Goal: Task Accomplishment & Management: Use online tool/utility

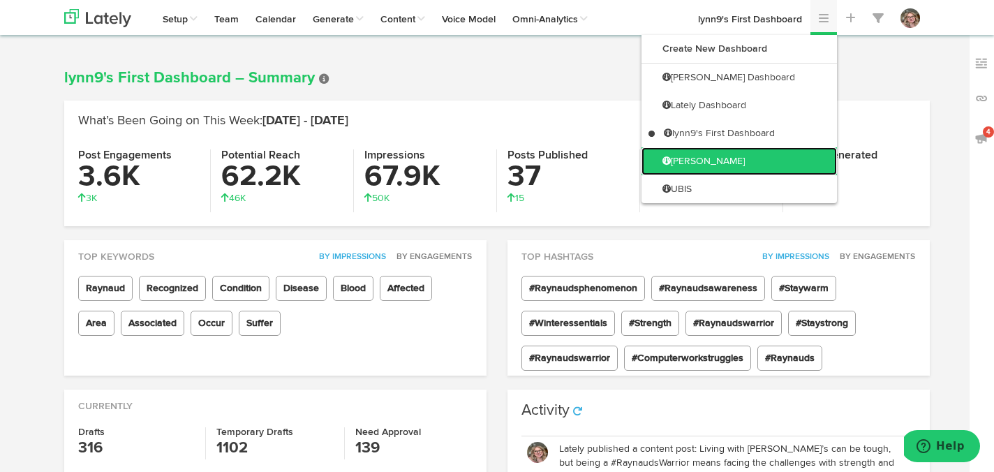
click at [781, 160] on link "[PERSON_NAME]" at bounding box center [740, 161] width 196 height 28
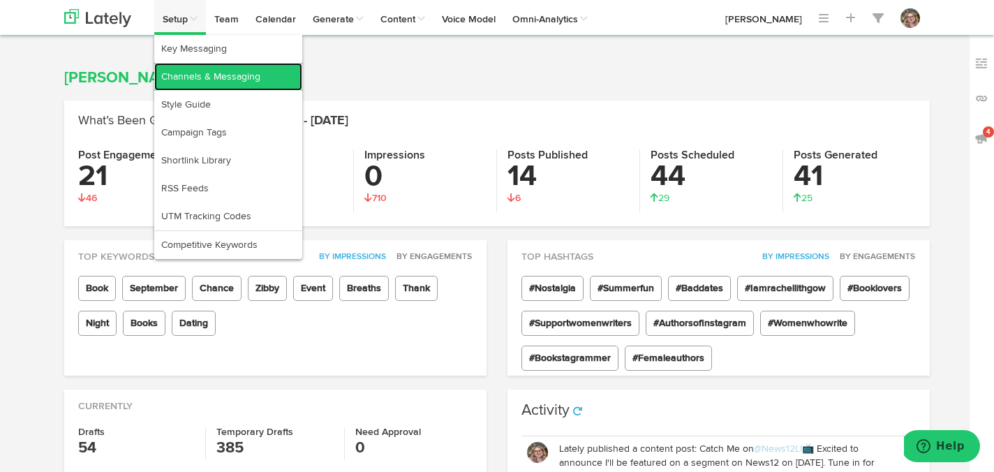
click at [176, 73] on link "Channels & Messaging" at bounding box center [228, 77] width 148 height 28
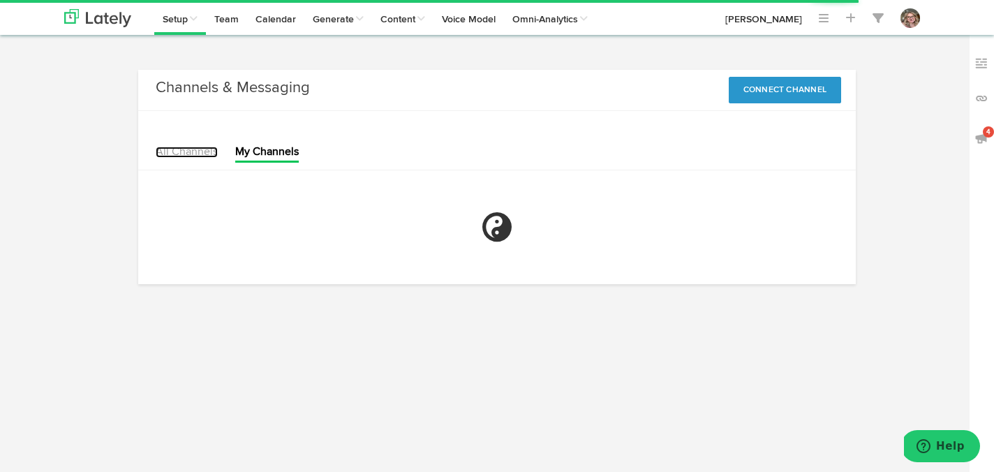
click at [180, 147] on link "All Channels" at bounding box center [187, 152] width 62 height 11
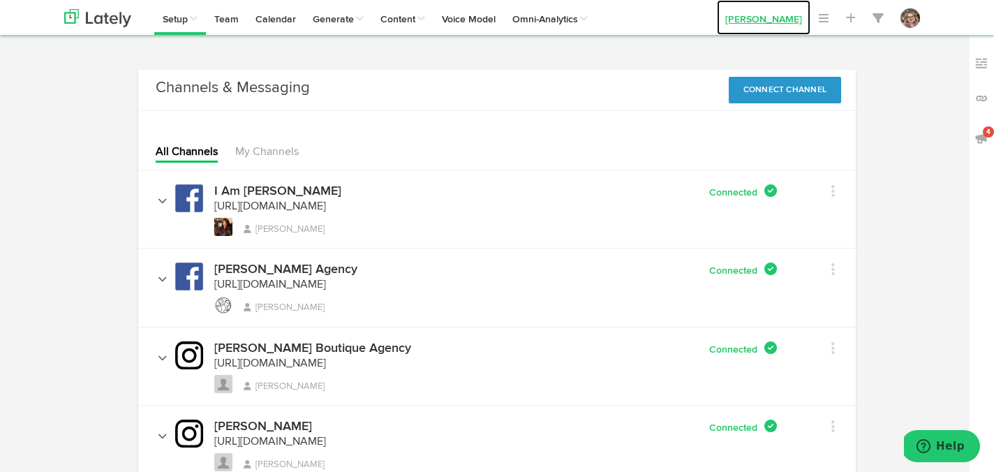
click at [749, 16] on link "[PERSON_NAME]" at bounding box center [764, 17] width 94 height 35
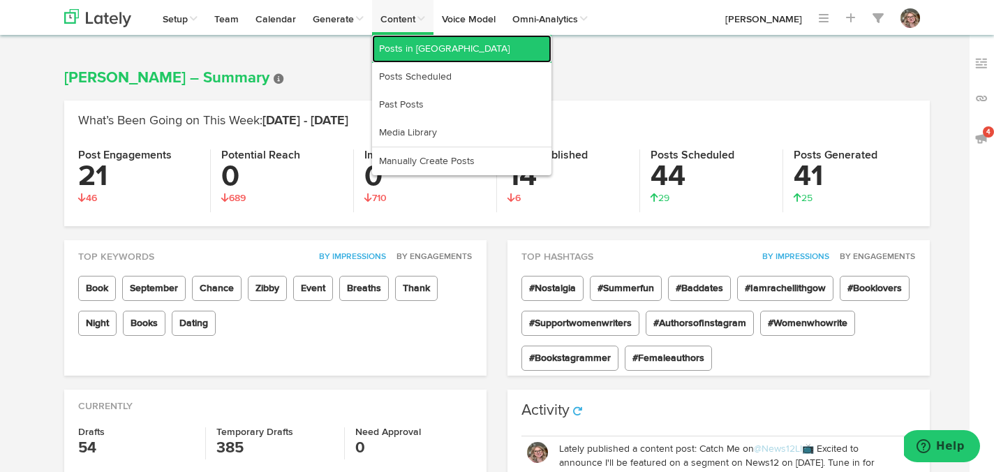
click at [413, 51] on link "Posts in [GEOGRAPHIC_DATA]" at bounding box center [461, 49] width 179 height 28
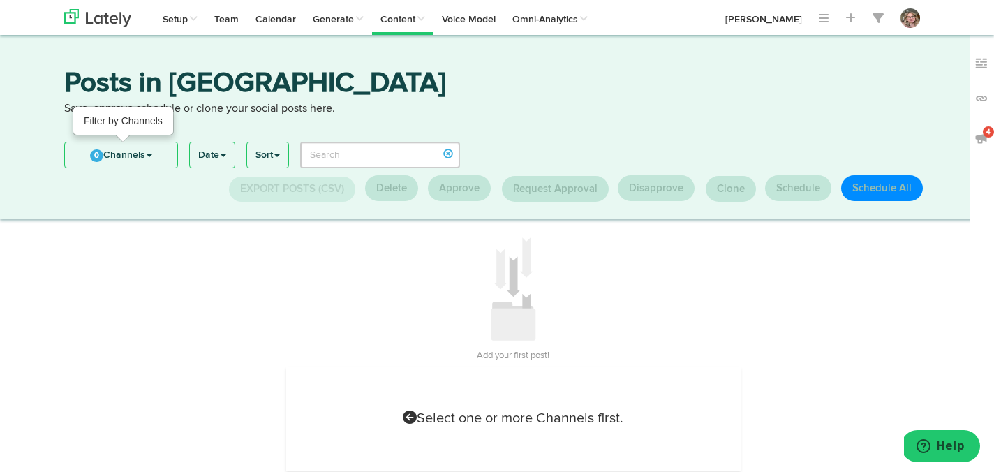
click at [96, 152] on span "0" at bounding box center [96, 155] width 13 height 13
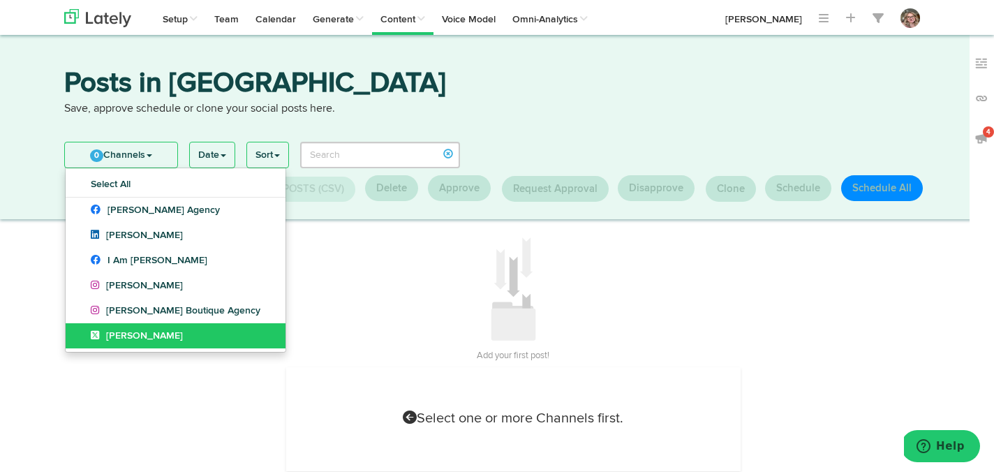
click at [82, 334] on link "[PERSON_NAME]" at bounding box center [176, 335] width 220 height 25
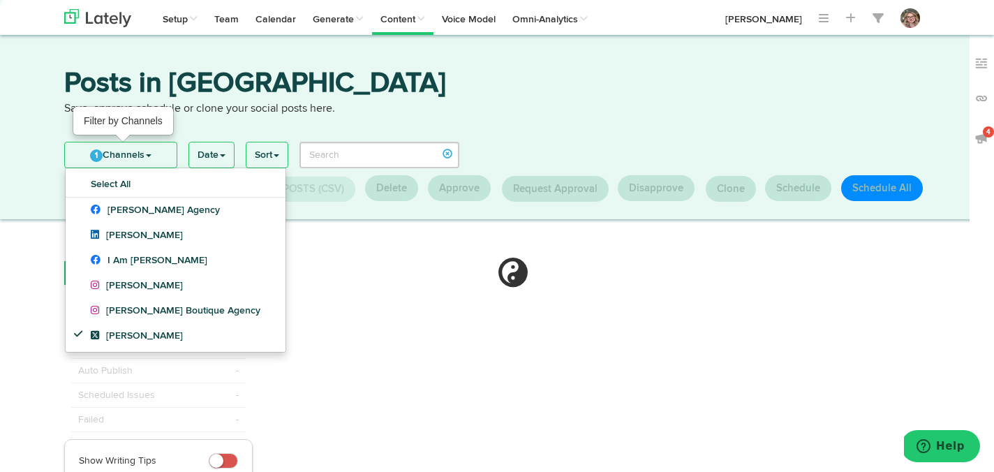
click at [101, 150] on link "1 Channels" at bounding box center [121, 154] width 112 height 25
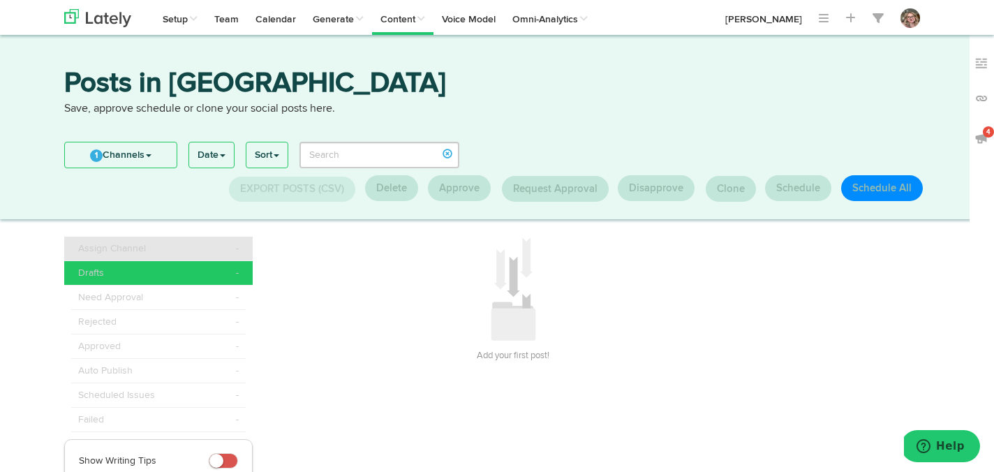
click at [159, 248] on div "Assign Channel -" at bounding box center [158, 249] width 161 height 14
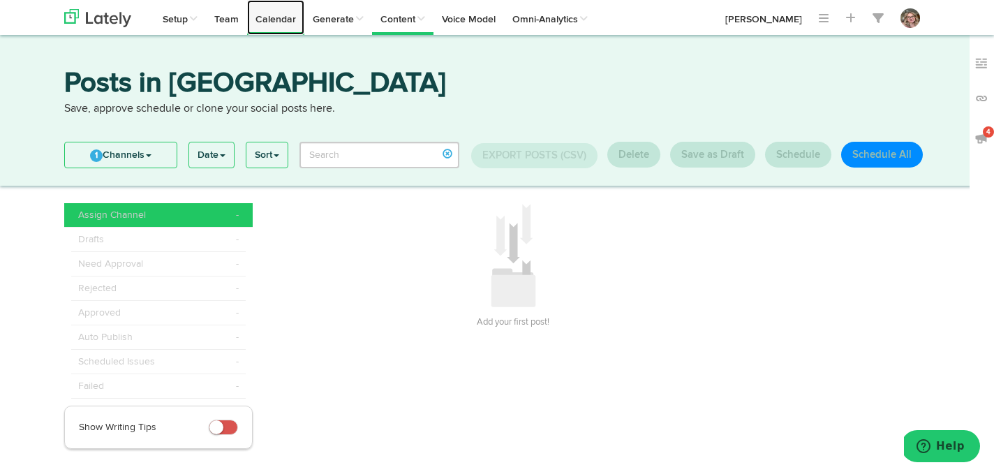
click at [272, 22] on link "Calendar" at bounding box center [275, 17] width 57 height 35
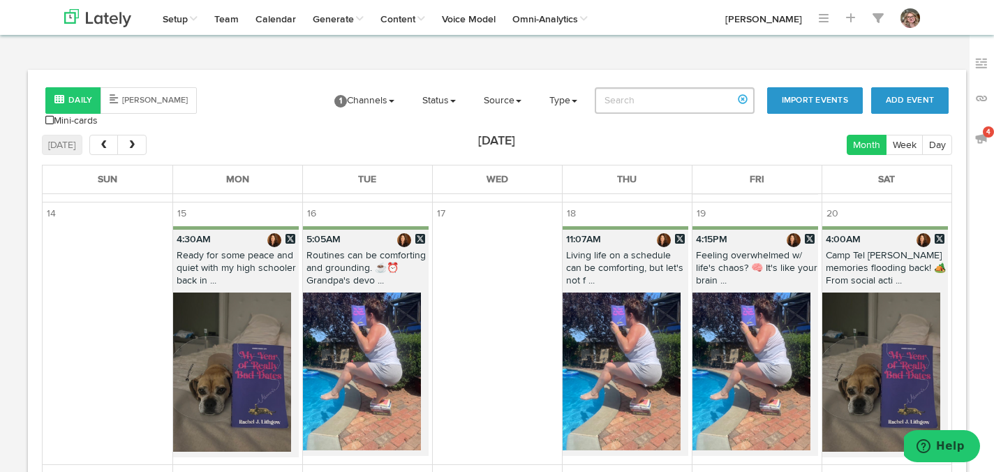
scroll to position [990, 0]
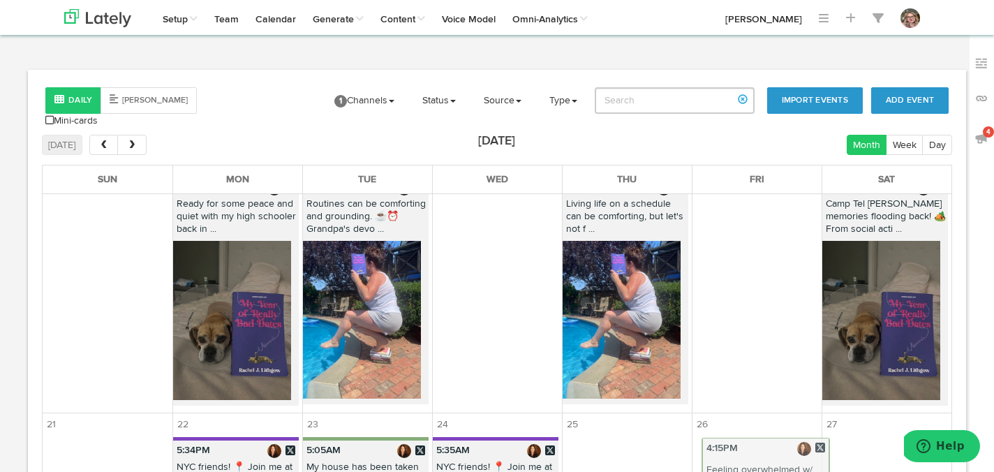
drag, startPoint x: 744, startPoint y: 233, endPoint x: 753, endPoint y: 477, distance: 243.9
click at [753, 471] on html "Channels Create Generate Pipeline Team Basic Analytics (limited on mobile) Dash…" at bounding box center [497, 329] width 994 height 658
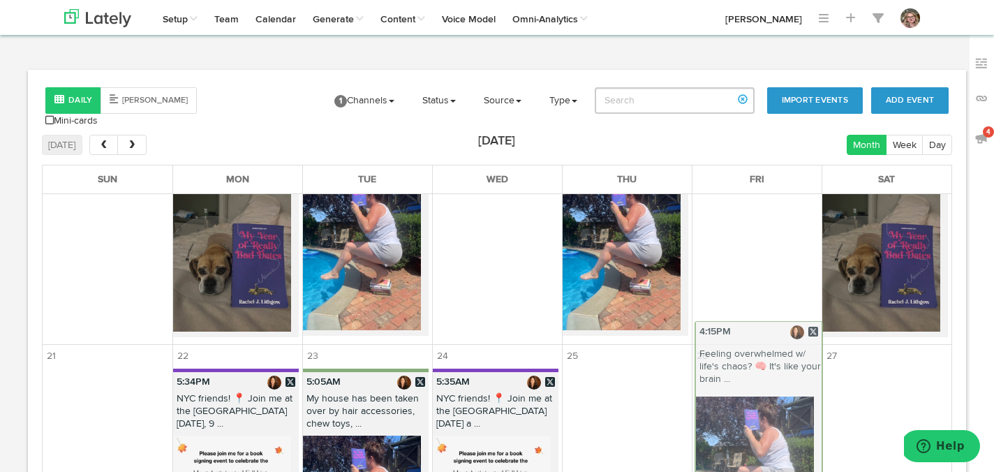
scroll to position [1085, 0]
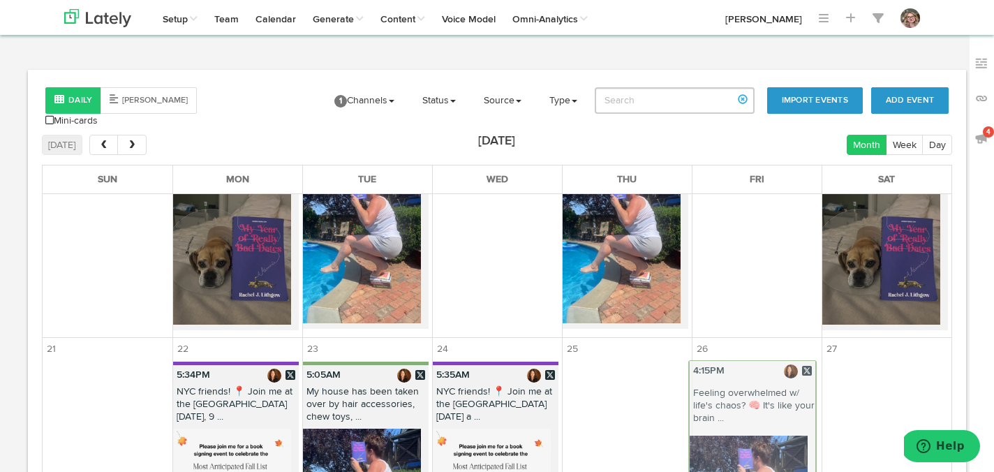
drag, startPoint x: 728, startPoint y: 259, endPoint x: 723, endPoint y: 514, distance: 254.9
click at [723, 471] on html "Channels Create Generate Pipeline Team Basic Analytics (limited on mobile) Dash…" at bounding box center [497, 329] width 994 height 658
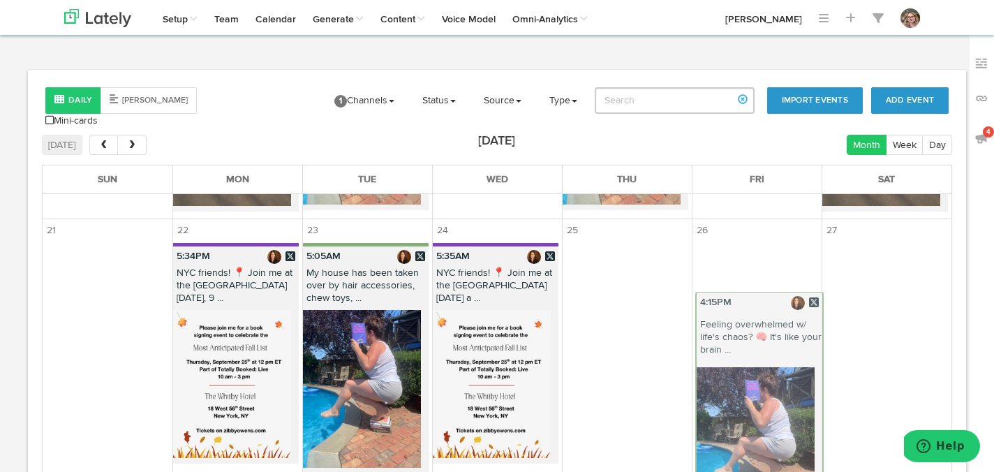
scroll to position [1217, 0]
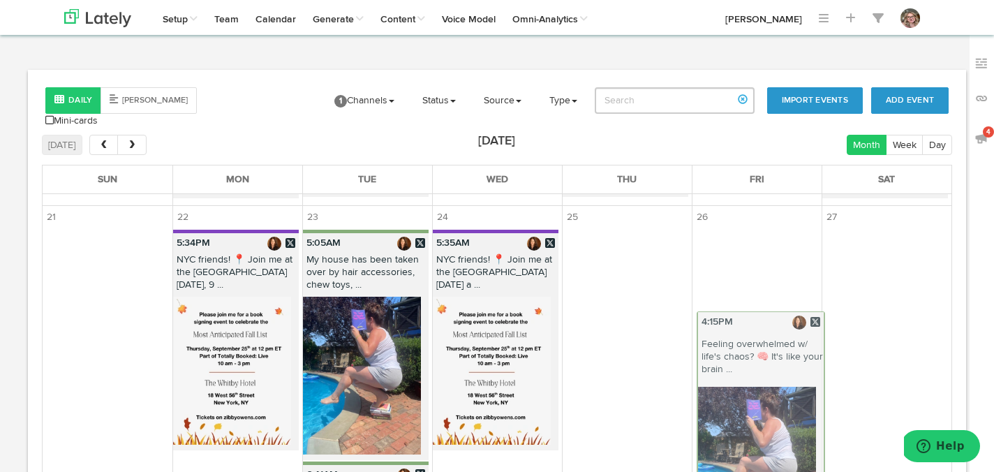
drag, startPoint x: 742, startPoint y: 195, endPoint x: 746, endPoint y: 511, distance: 316.4
click at [746, 471] on html "Channels Create Generate Pipeline Team Basic Analytics (limited on mobile) Dash…" at bounding box center [497, 329] width 994 height 658
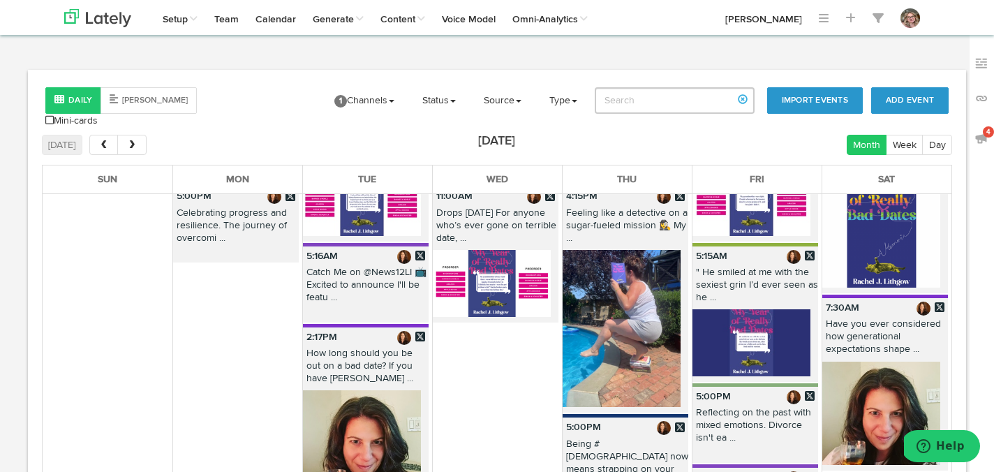
scroll to position [1863, 0]
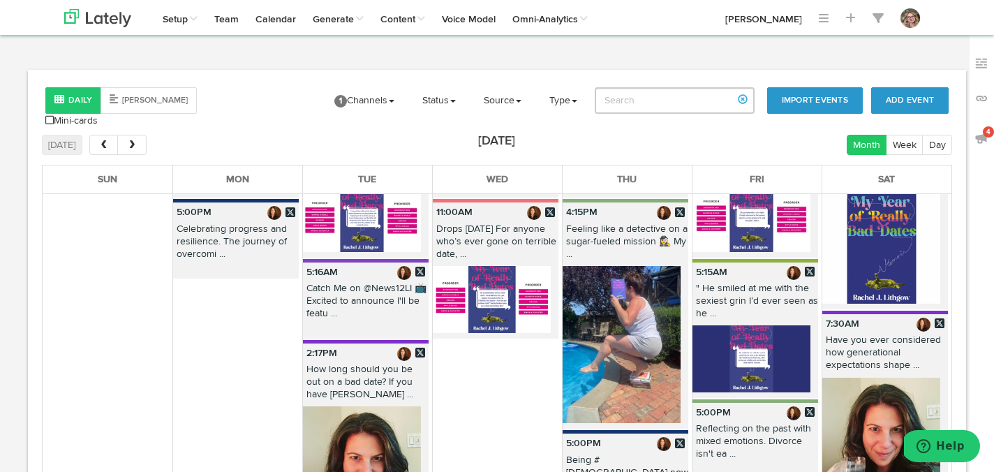
click at [485, 203] on p "11:00AM" at bounding box center [496, 213] width 126 height 20
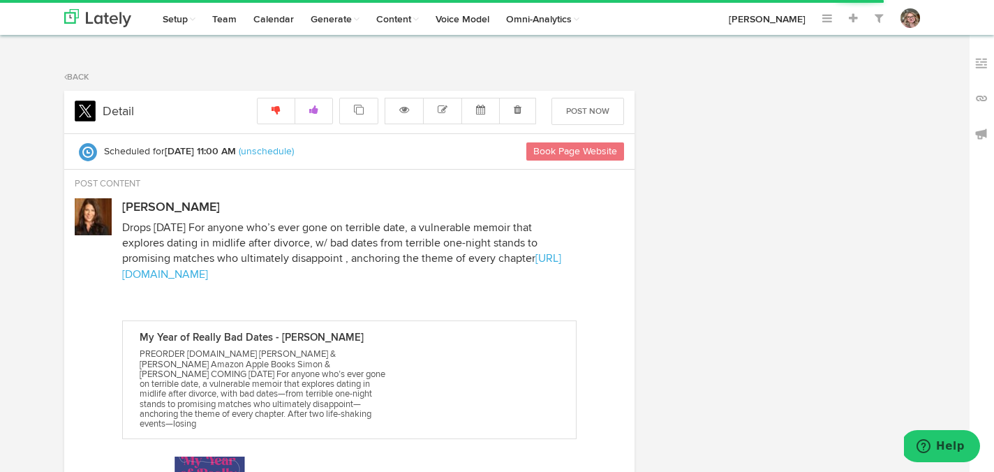
radio input "true"
select select "11"
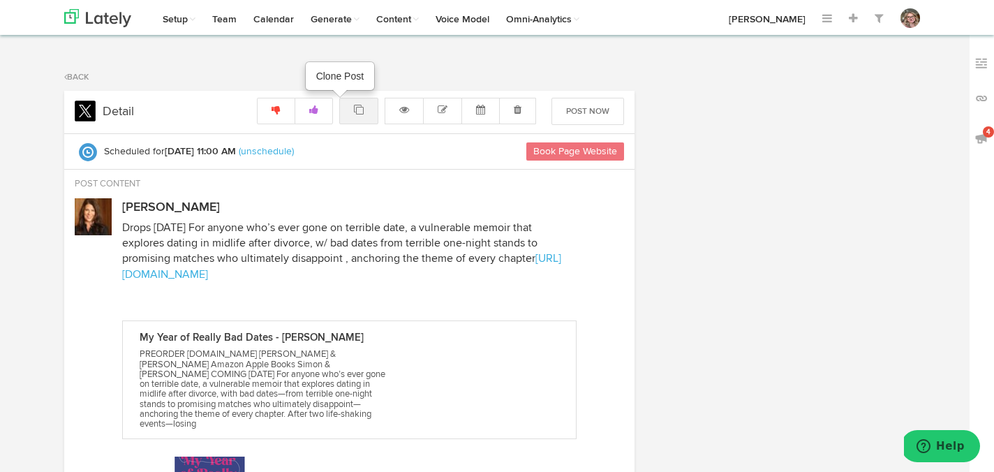
click at [357, 117] on link at bounding box center [358, 111] width 39 height 27
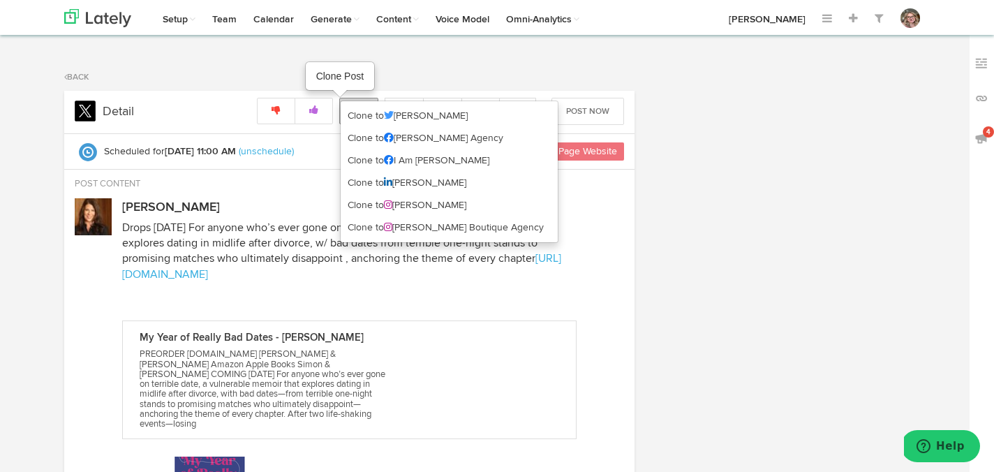
click at [357, 117] on link "Clone to [PERSON_NAME]" at bounding box center [449, 116] width 217 height 22
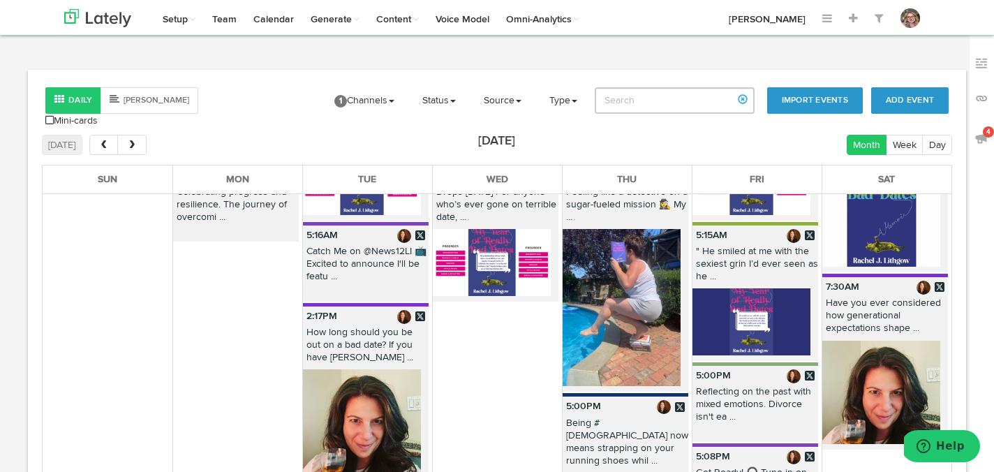
scroll to position [1770, 0]
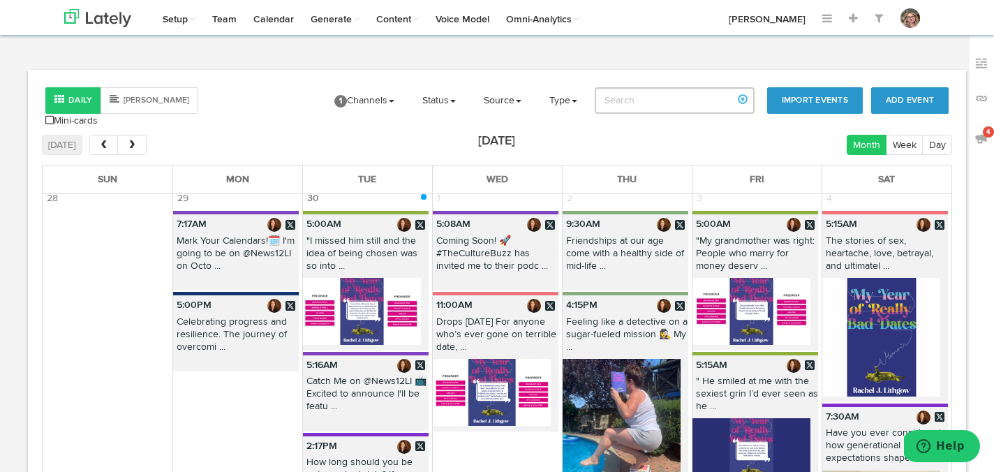
click at [732, 218] on p "5:00AM" at bounding box center [756, 224] width 126 height 20
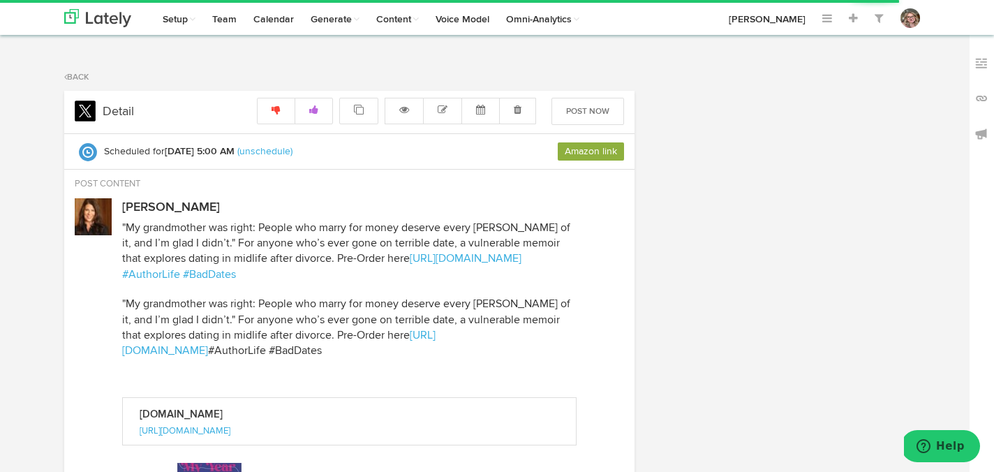
radio input "true"
select select "5"
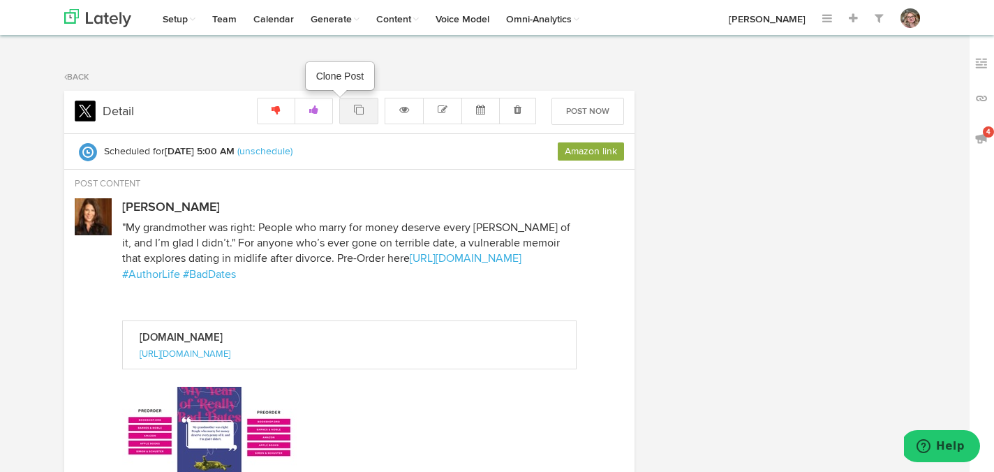
click at [362, 110] on icon at bounding box center [359, 110] width 10 height 10
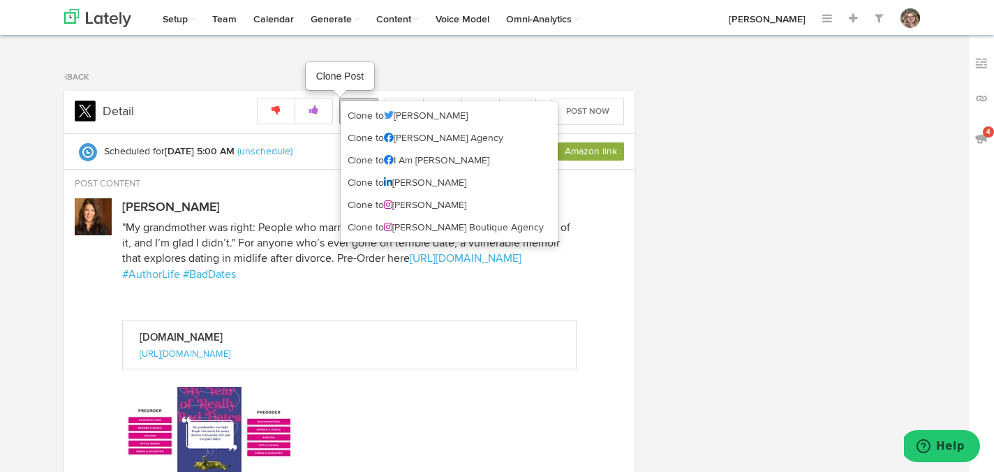
click at [362, 110] on link "Clone to [PERSON_NAME]" at bounding box center [449, 116] width 217 height 22
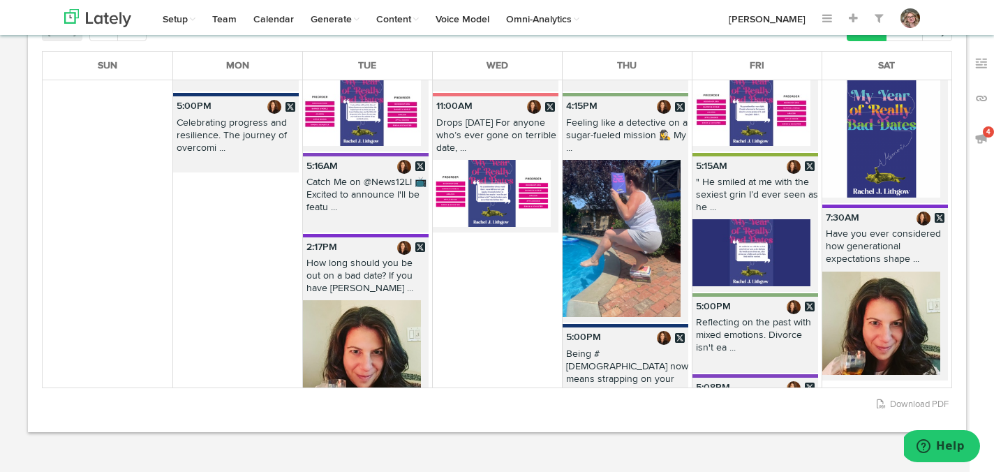
scroll to position [1868, 0]
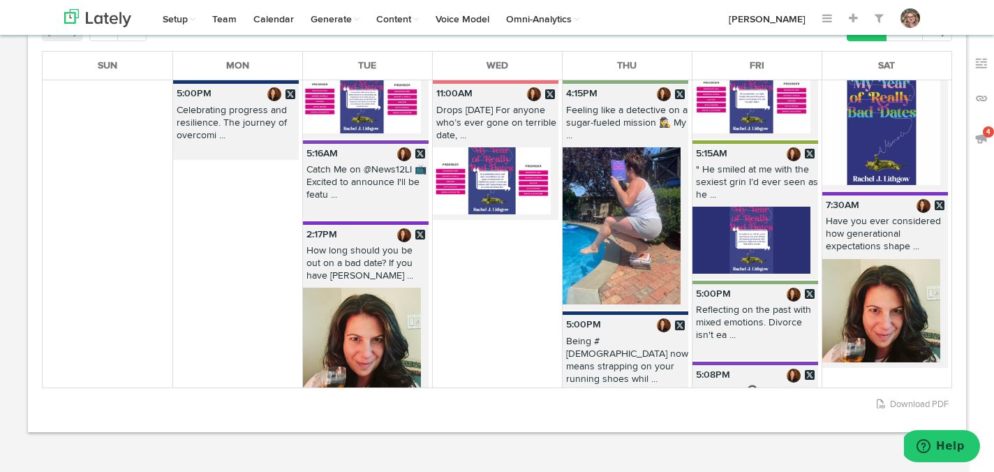
click at [744, 144] on p "5:15AM" at bounding box center [756, 154] width 126 height 20
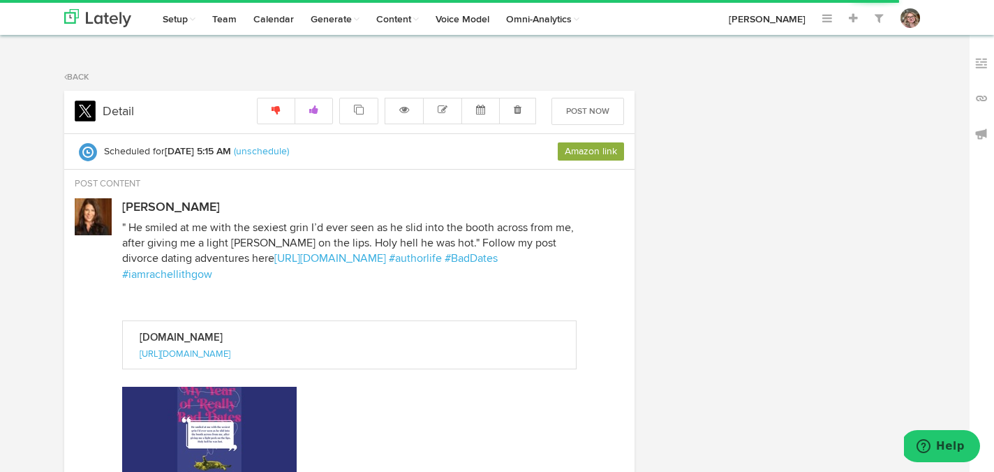
radio input "true"
select select "5"
select select "15"
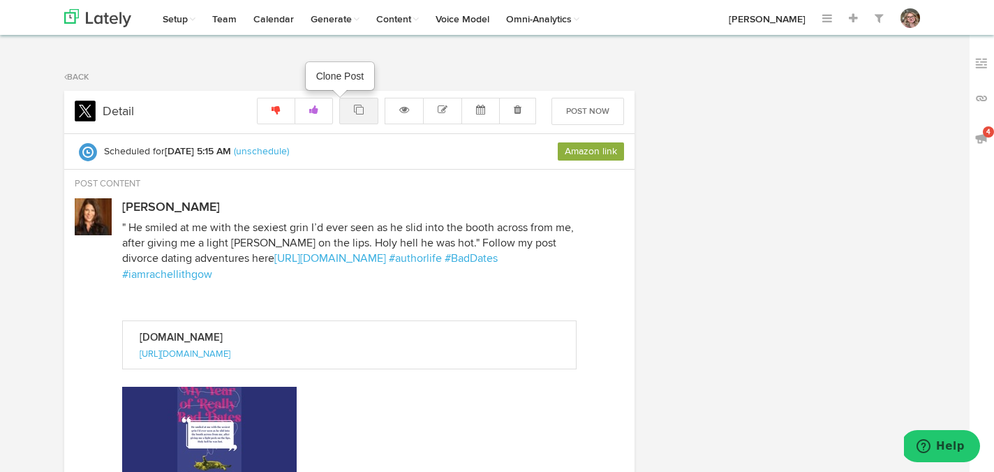
click at [362, 115] on icon at bounding box center [359, 110] width 10 height 10
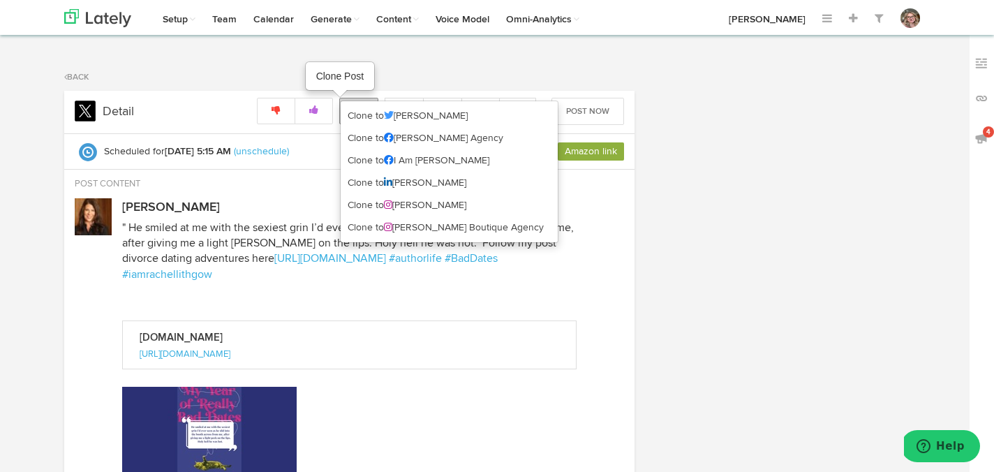
click at [362, 115] on link "Clone to [PERSON_NAME]" at bounding box center [449, 116] width 217 height 22
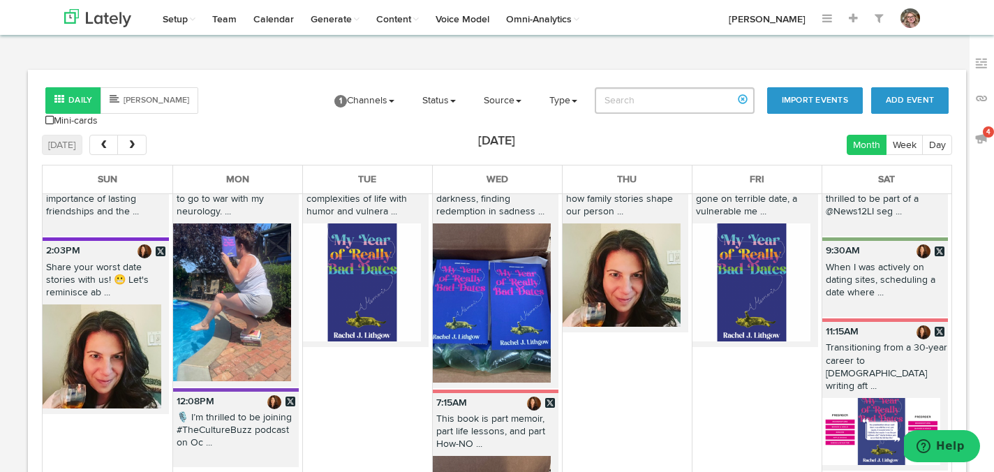
scroll to position [2511, 0]
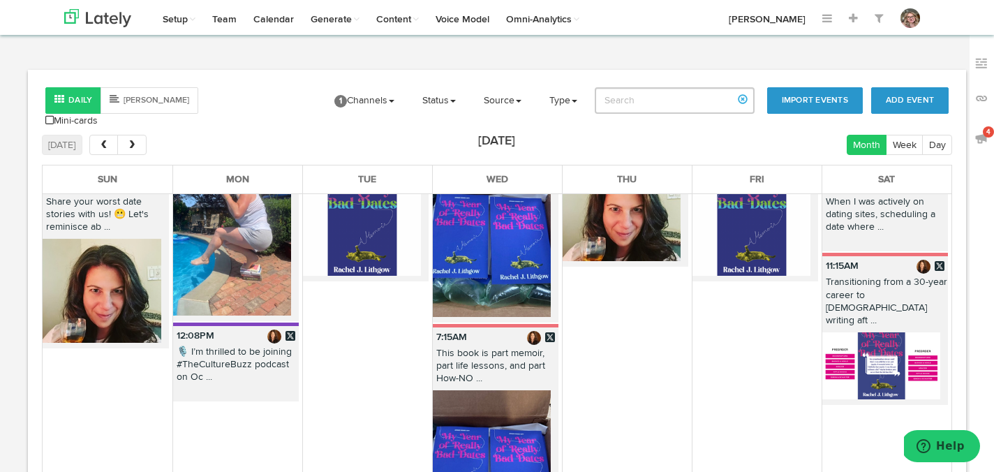
click at [896, 258] on p "11:15AM" at bounding box center [886, 266] width 126 height 20
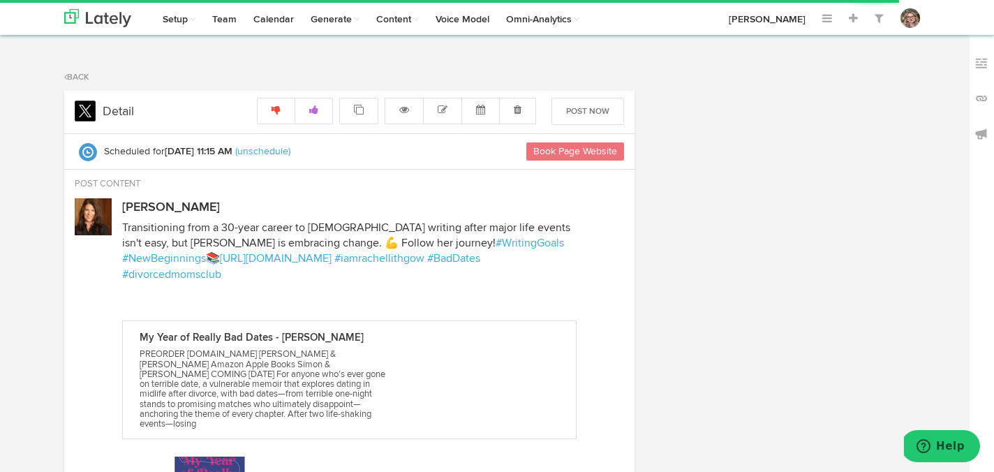
radio input "true"
select select "11"
select select "15"
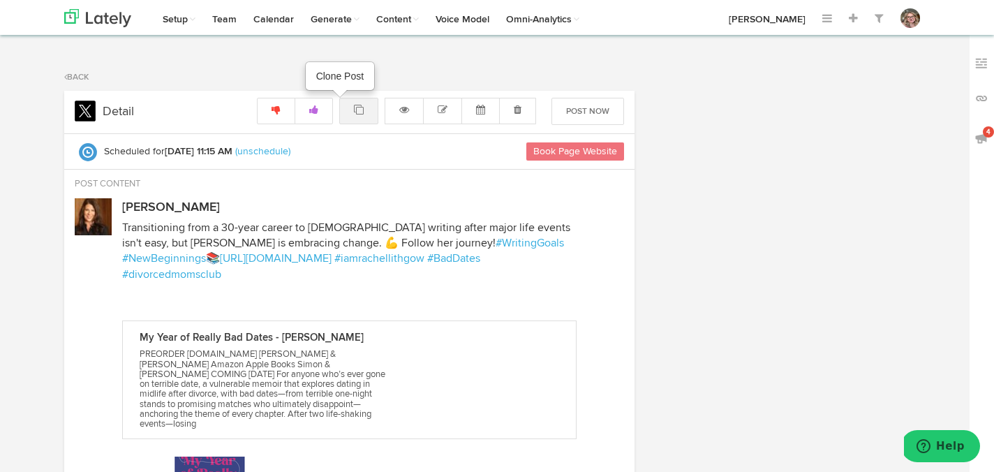
click at [360, 114] on icon at bounding box center [359, 110] width 10 height 10
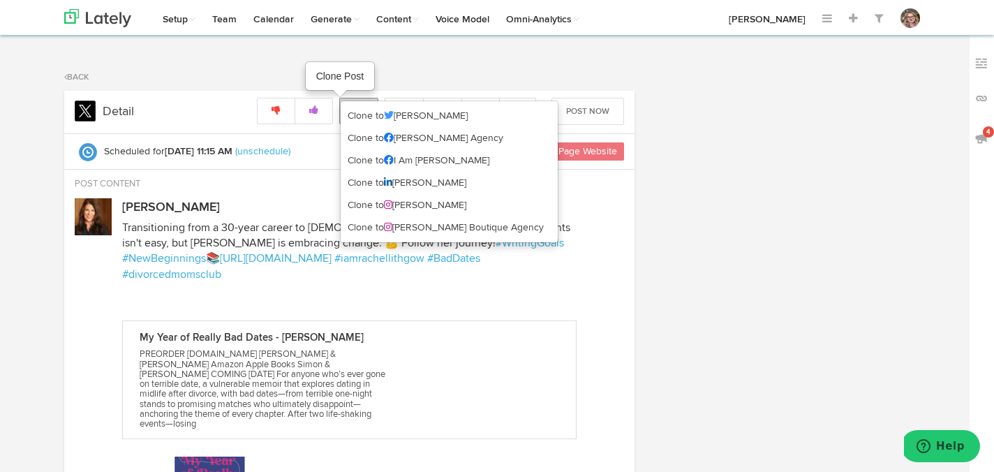
click at [360, 114] on link "Clone to [PERSON_NAME]" at bounding box center [449, 116] width 217 height 22
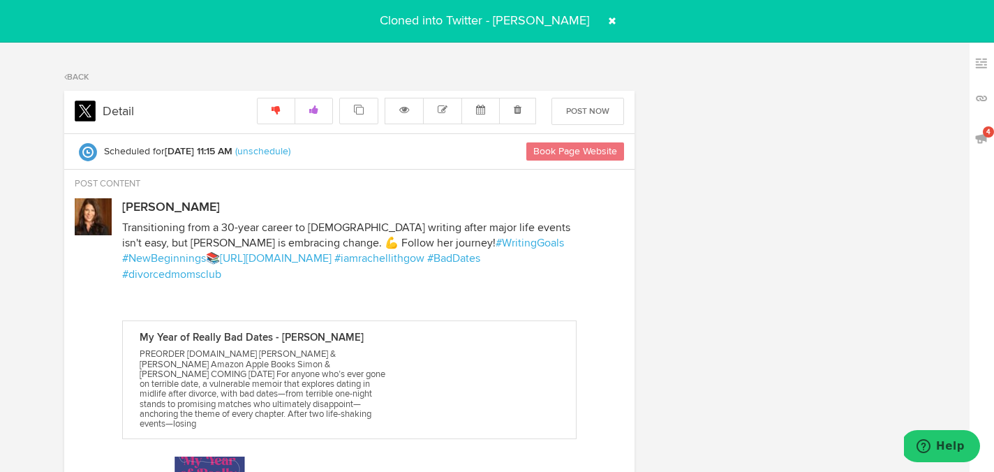
click at [604, 17] on span at bounding box center [612, 21] width 22 height 22
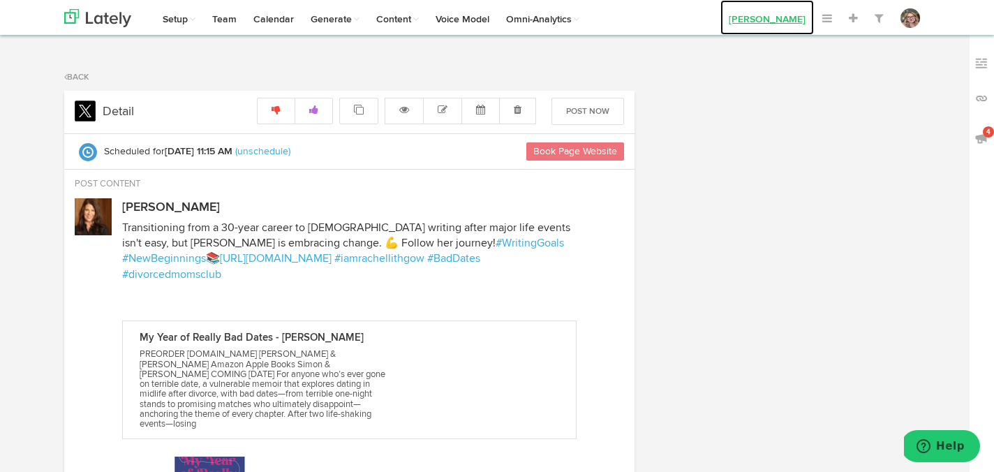
click at [771, 17] on link "[PERSON_NAME]" at bounding box center [768, 17] width 94 height 35
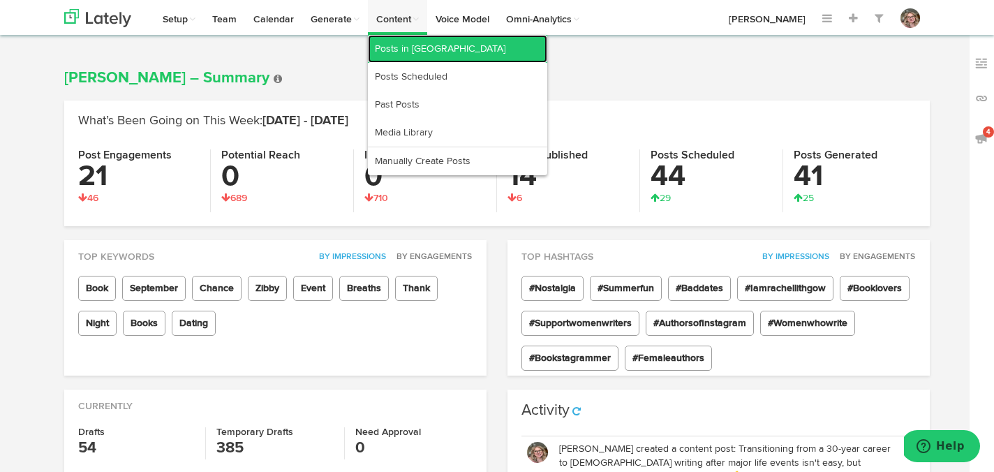
click at [409, 50] on link "Posts in [GEOGRAPHIC_DATA]" at bounding box center [457, 49] width 179 height 28
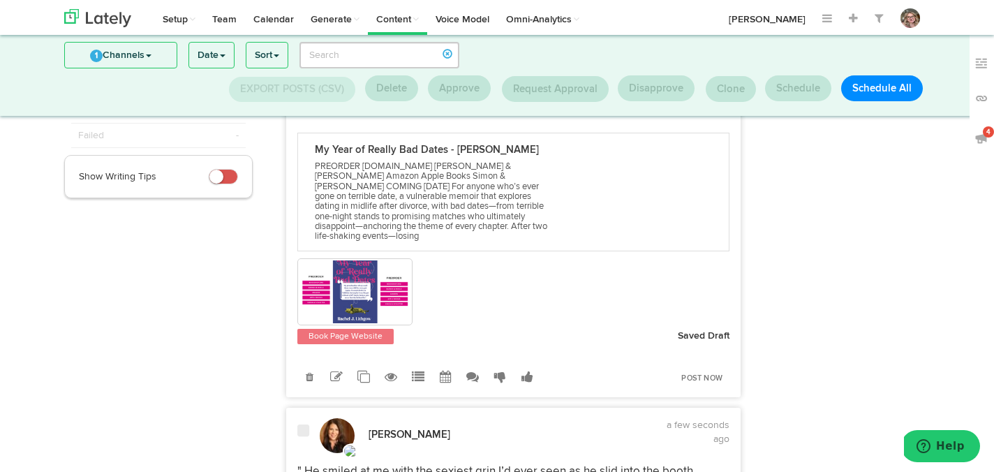
scroll to position [203, 0]
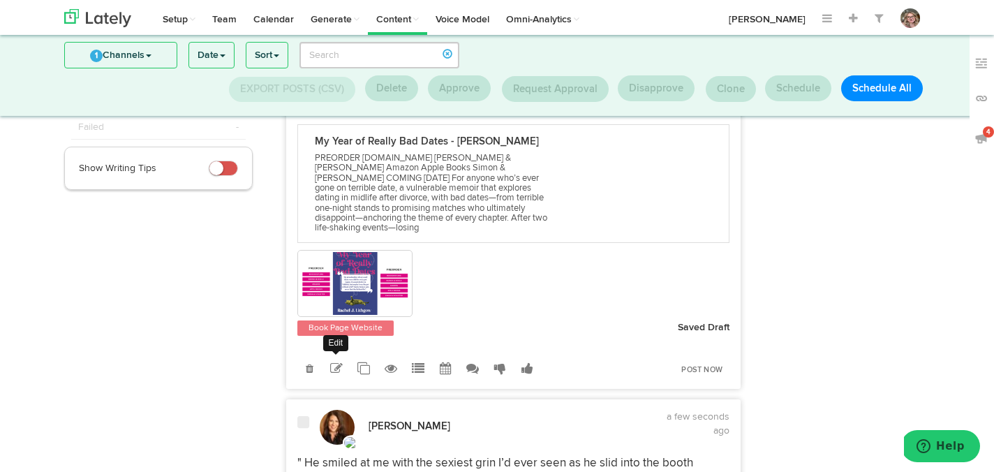
click at [338, 362] on icon at bounding box center [336, 368] width 13 height 13
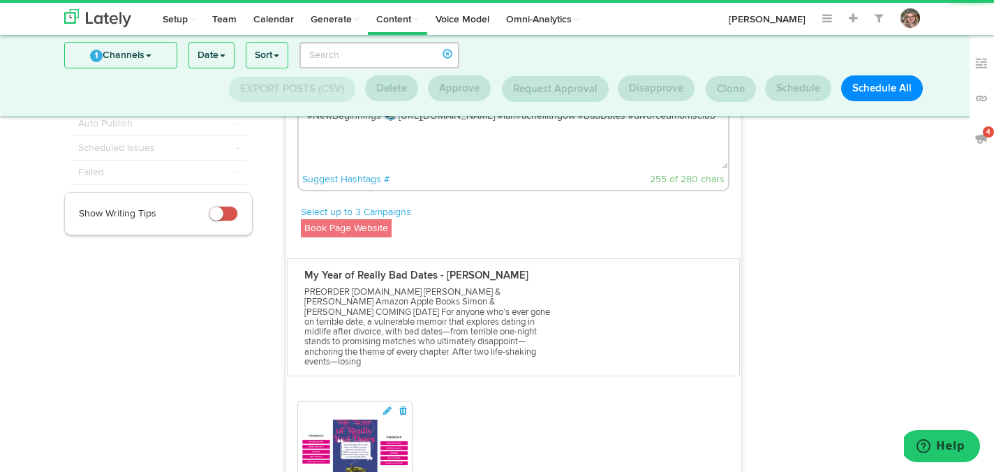
scroll to position [94, 0]
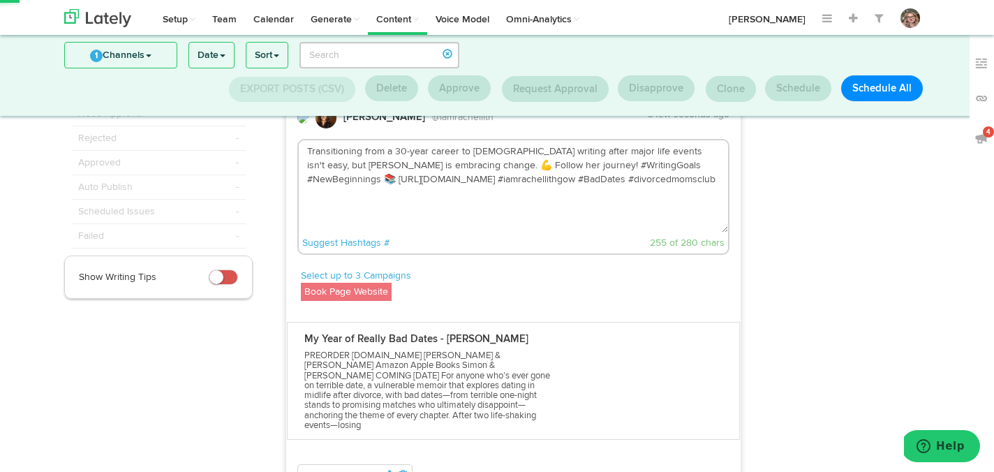
click at [631, 200] on textarea "Transitioning from a 30-year career to [DEMOGRAPHIC_DATA] writing after major l…" at bounding box center [514, 186] width 430 height 92
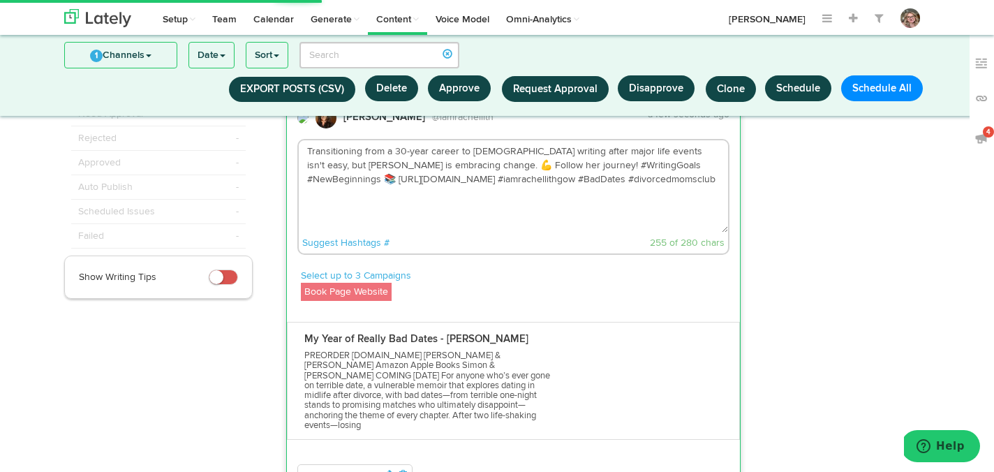
click at [658, 191] on textarea "Transitioning from a 30-year career to [DEMOGRAPHIC_DATA] writing after major l…" at bounding box center [514, 186] width 430 height 92
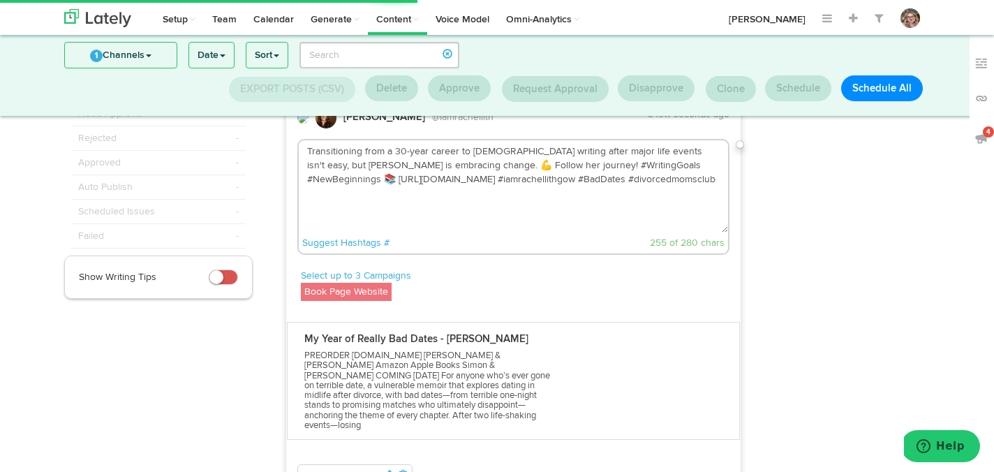
drag, startPoint x: 623, startPoint y: 164, endPoint x: 570, endPoint y: 164, distance: 53.1
click at [570, 164] on textarea "Transitioning from a 30-year career to [DEMOGRAPHIC_DATA] writing after major l…" at bounding box center [514, 186] width 430 height 92
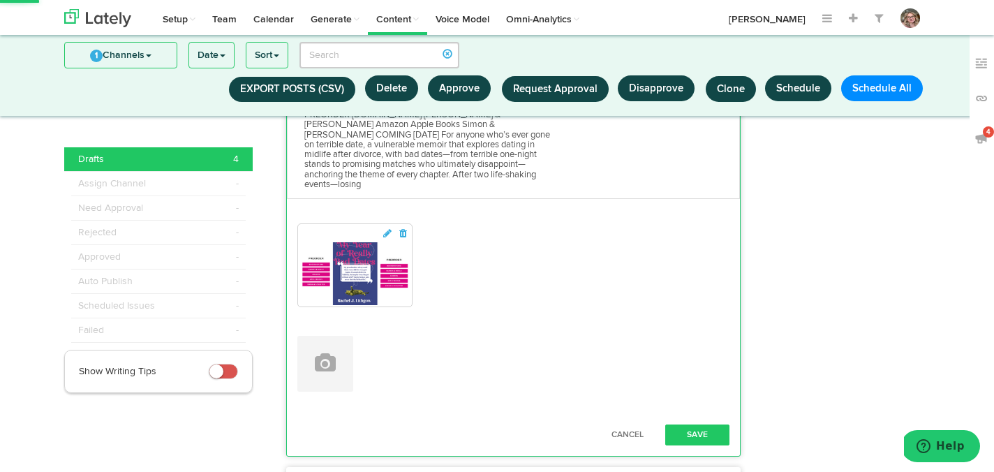
scroll to position [368, 0]
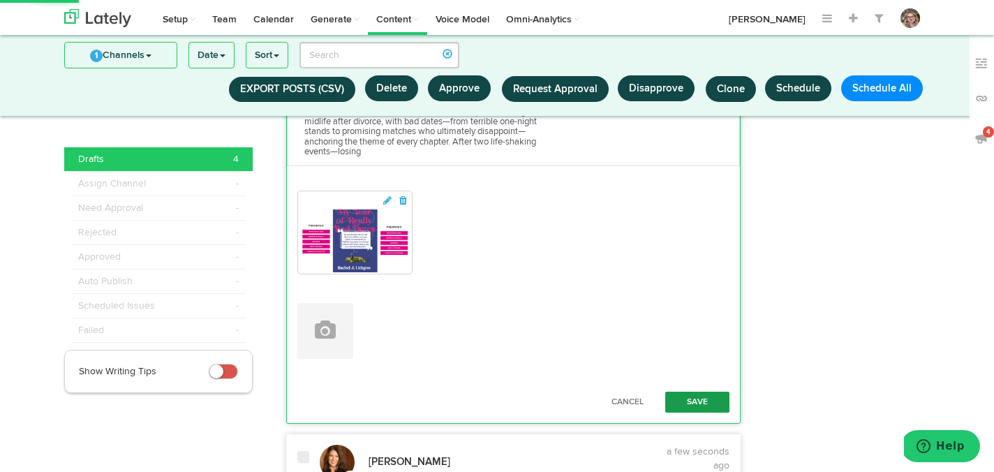
type textarea "Transitioning from a 30-year career to [DEMOGRAPHIC_DATA] writing after major l…"
click at [683, 392] on button "Save" at bounding box center [697, 402] width 64 height 21
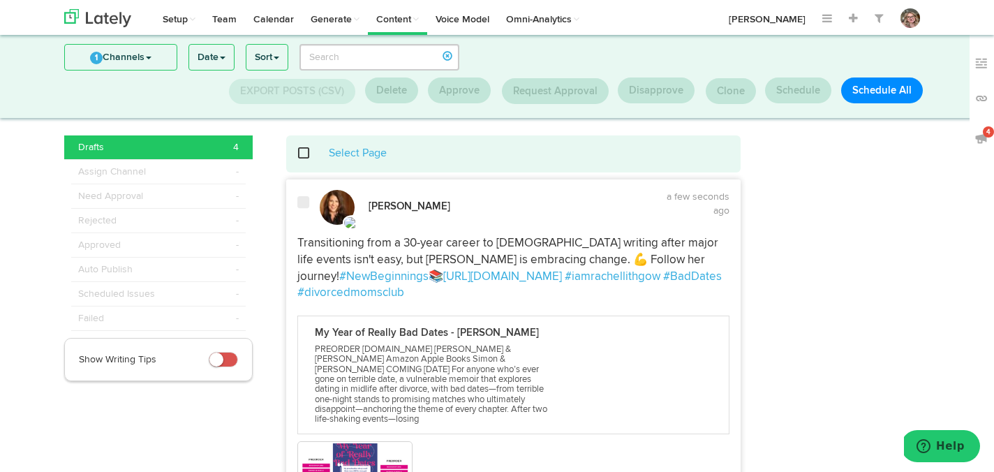
scroll to position [0, 0]
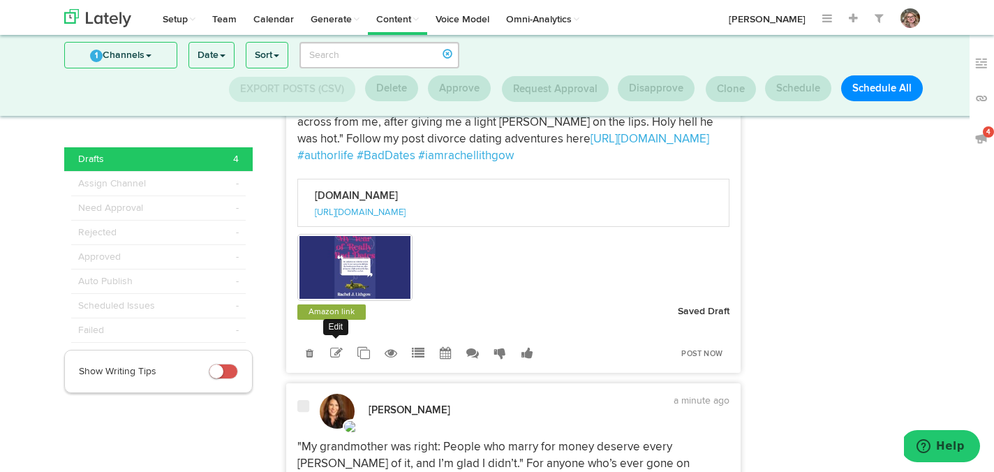
click at [336, 347] on icon at bounding box center [336, 353] width 13 height 13
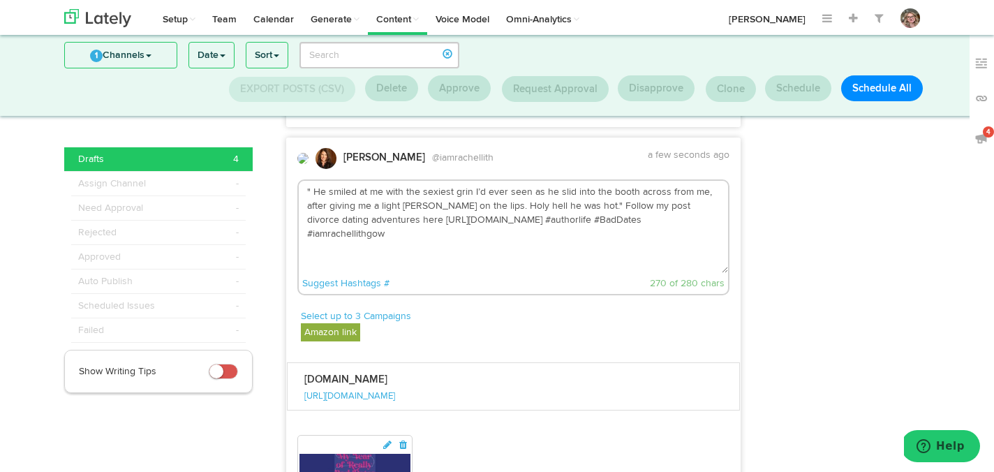
scroll to position [457, 0]
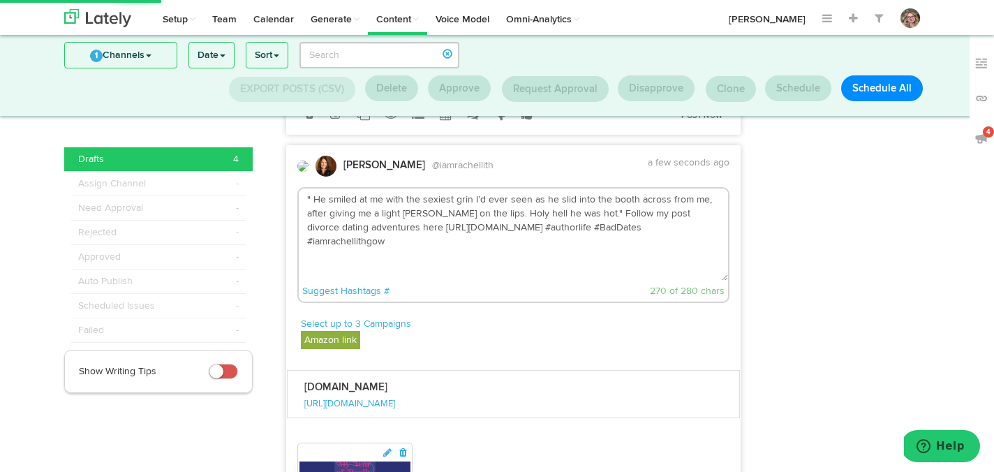
drag, startPoint x: 531, startPoint y: 218, endPoint x: 485, endPoint y: 217, distance: 45.4
click at [485, 217] on textarea "" He smiled at me with the sexiest grin I’d ever seen as he slid into the booth…" at bounding box center [514, 235] width 430 height 92
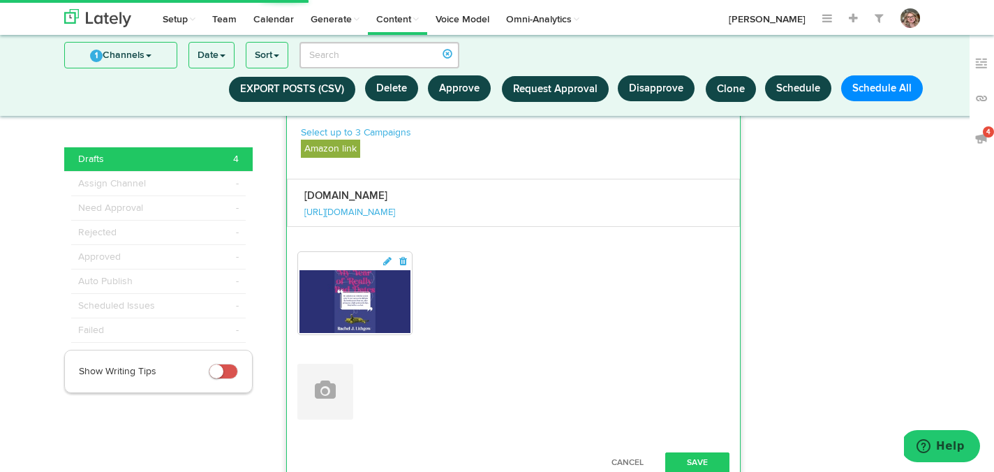
scroll to position [790, 0]
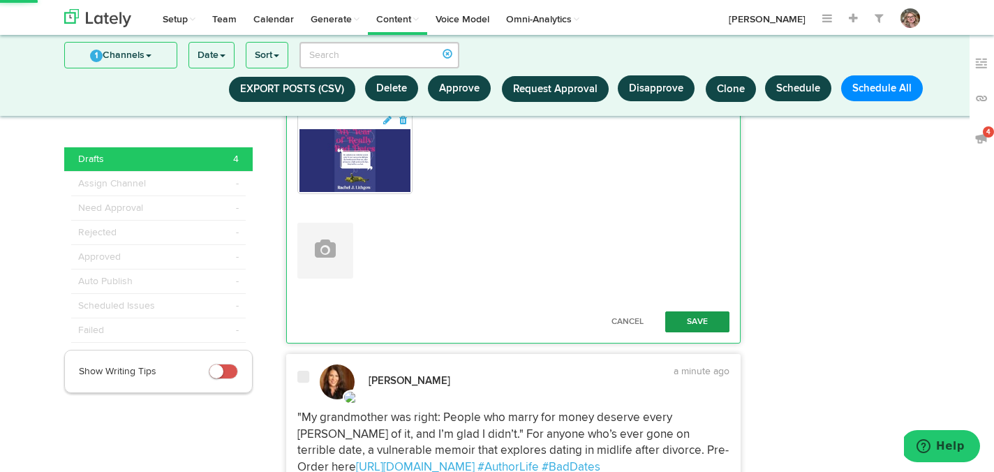
type textarea "" He smiled at me with the sexiest grin I’d ever seen as he slid into the booth…"
click at [693, 311] on button "Save" at bounding box center [697, 321] width 64 height 21
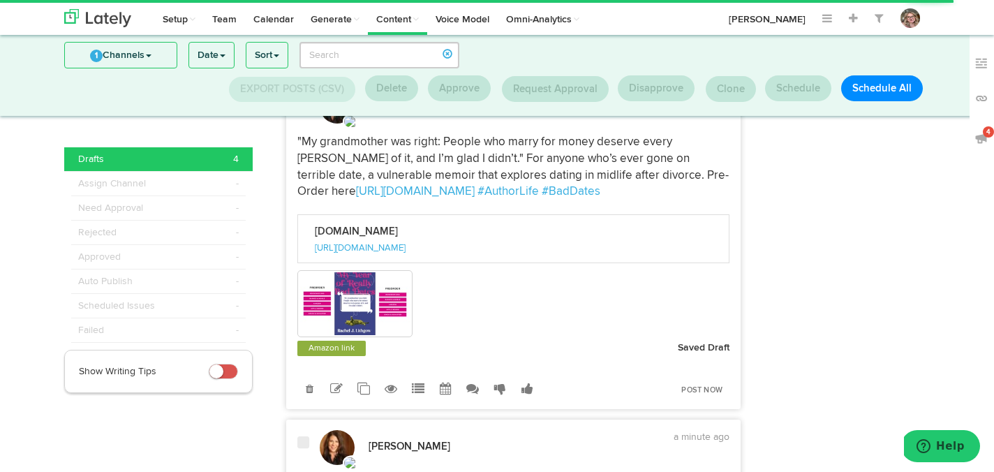
scroll to position [948, 0]
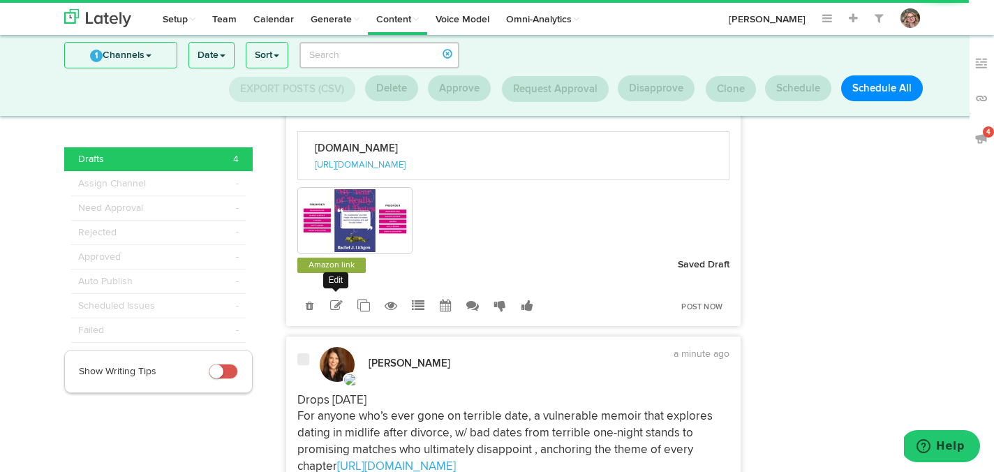
click at [339, 300] on icon at bounding box center [336, 306] width 13 height 13
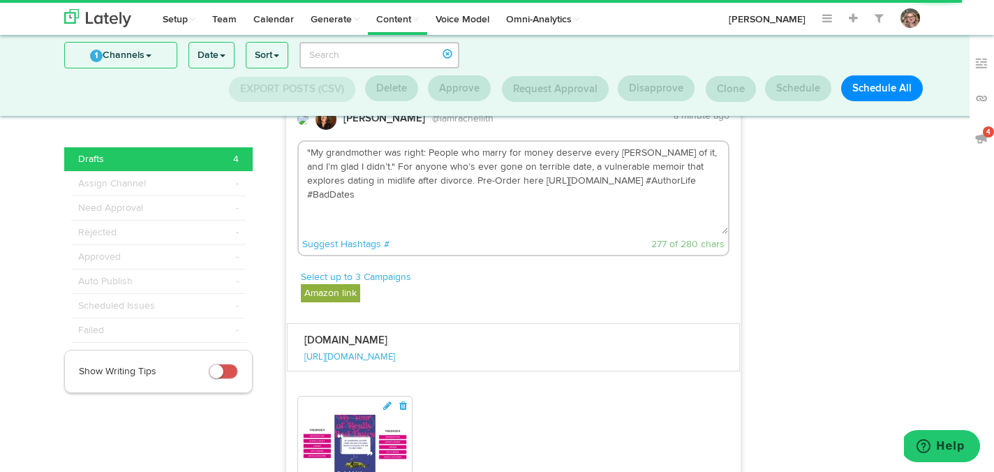
scroll to position [824, 0]
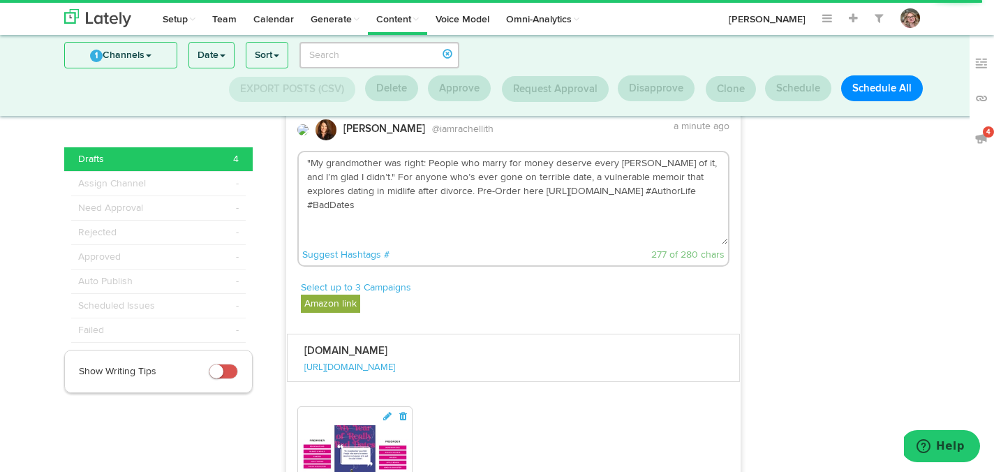
click at [473, 182] on textarea ""My grandmother was right: People who marry for money deserve every [PERSON_NAM…" at bounding box center [514, 198] width 430 height 92
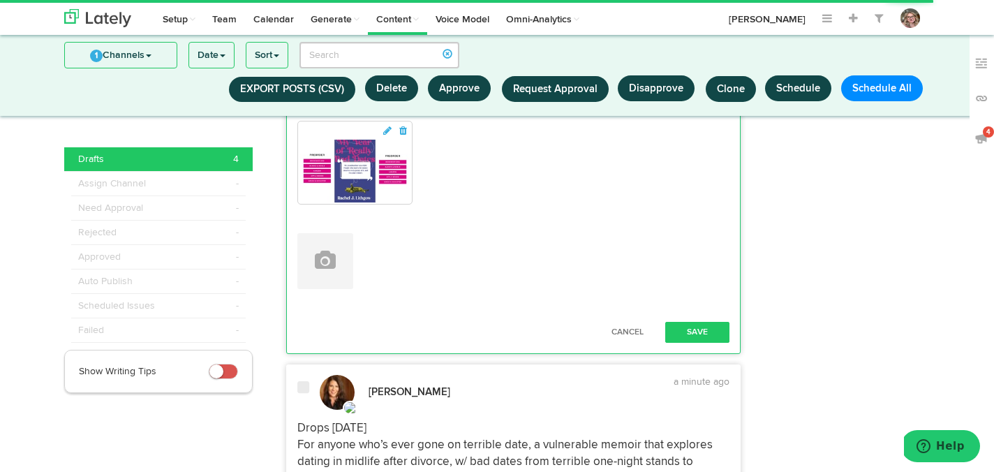
scroll to position [1156, 0]
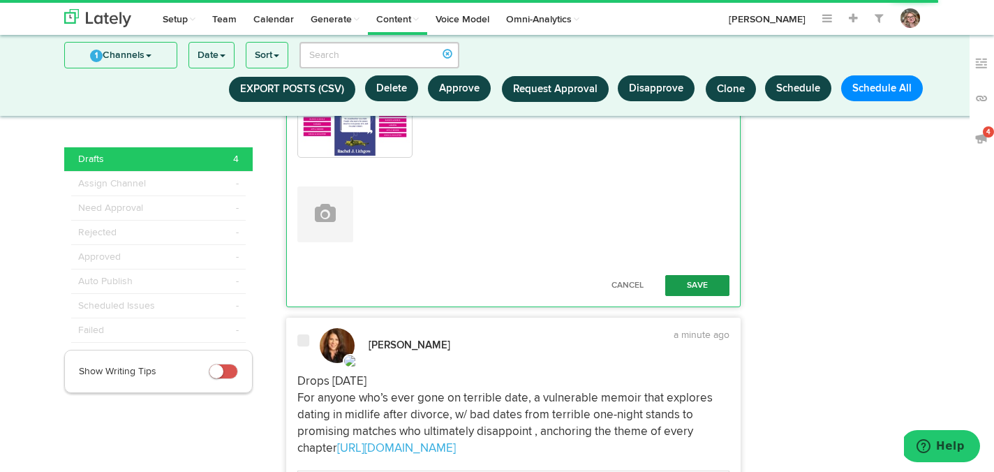
type textarea ""My grandmother was right: People who marry for money deserve every [PERSON_NAM…"
click at [688, 277] on button "Save" at bounding box center [697, 285] width 64 height 21
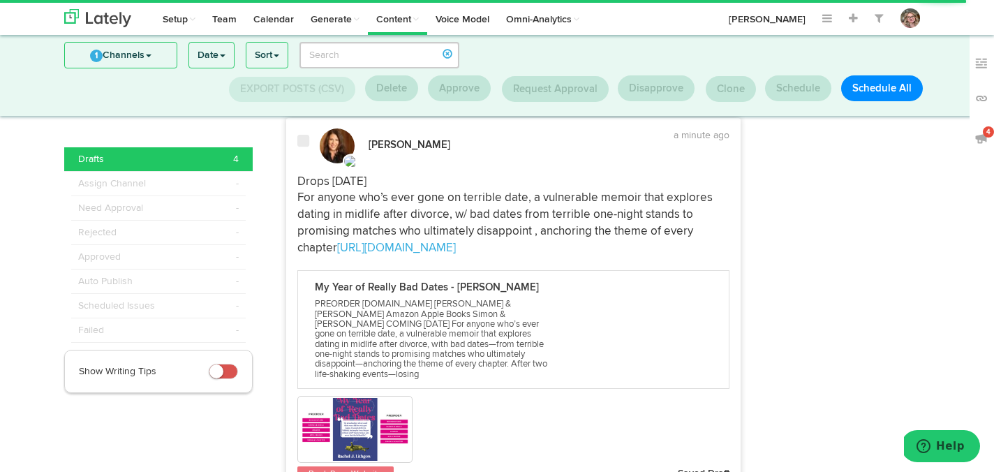
scroll to position [1299, 0]
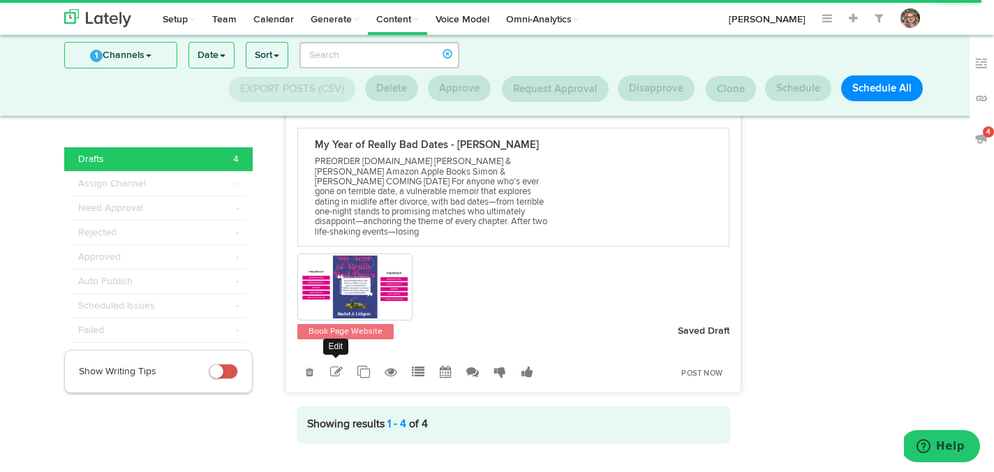
click at [336, 366] on icon at bounding box center [336, 372] width 13 height 13
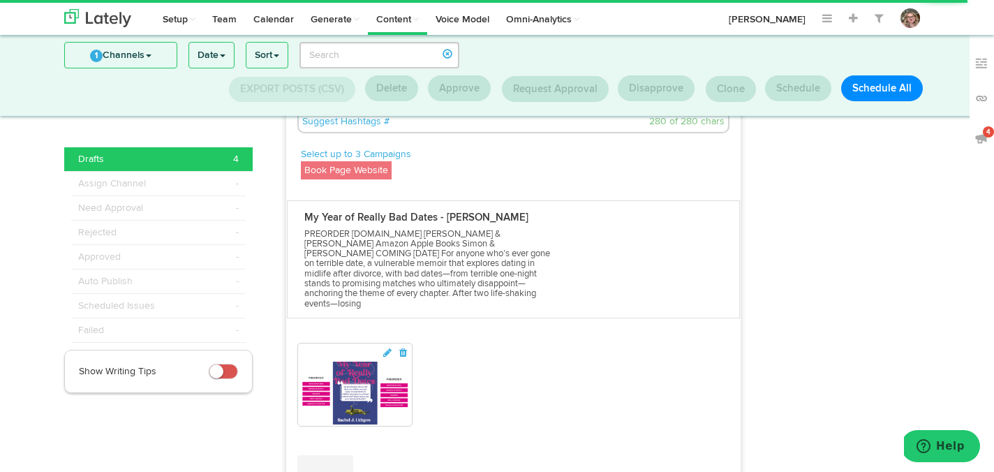
scroll to position [1208, 0]
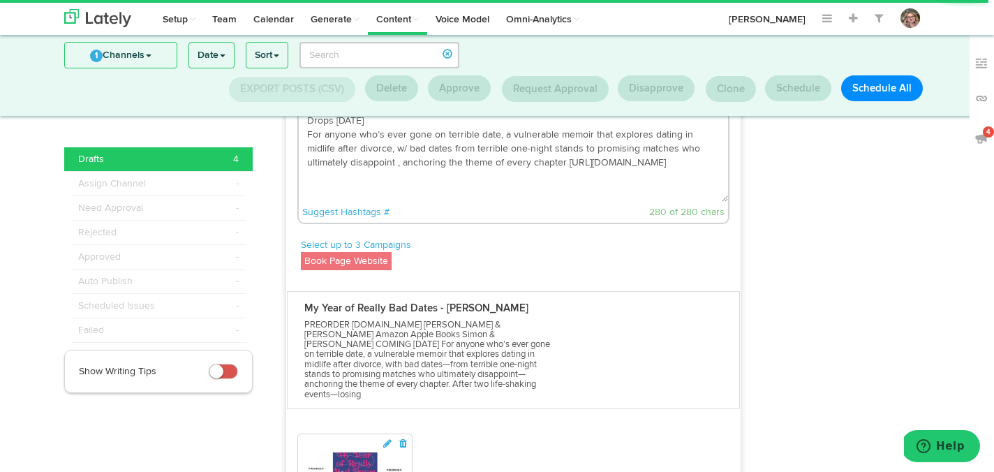
click at [520, 154] on textarea "Drops [DATE] For anyone who’s ever gone on terrible date, a vulnerable memoir t…" at bounding box center [514, 156] width 430 height 92
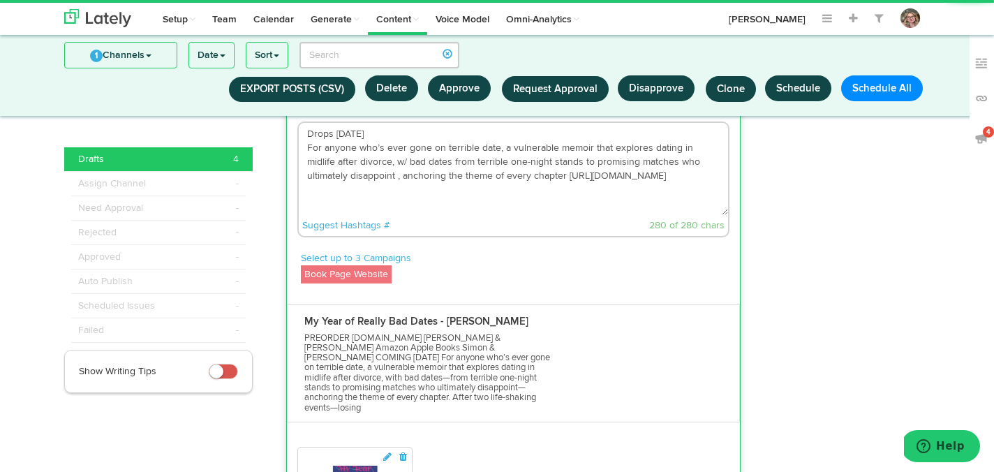
scroll to position [1190, 0]
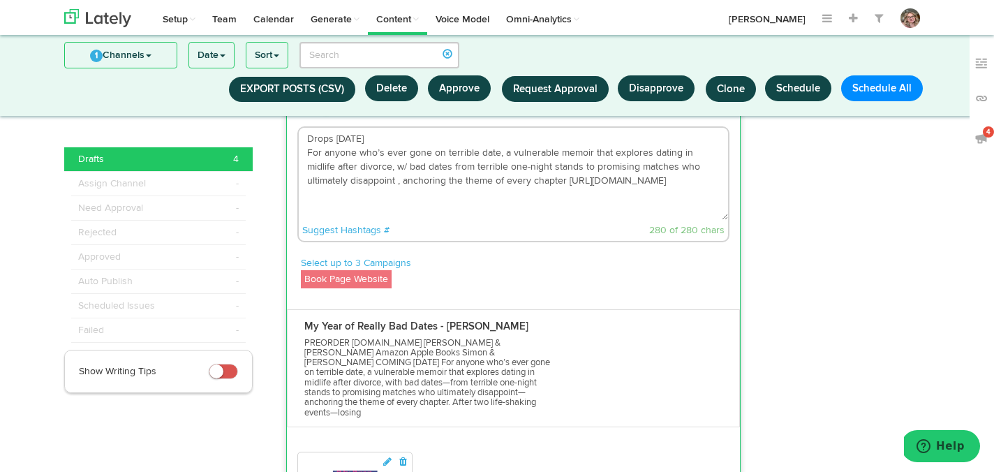
click at [335, 128] on textarea "Drops [DATE] For anyone who’s ever gone on terrible date, a vulnerable memoir t…" at bounding box center [514, 174] width 430 height 92
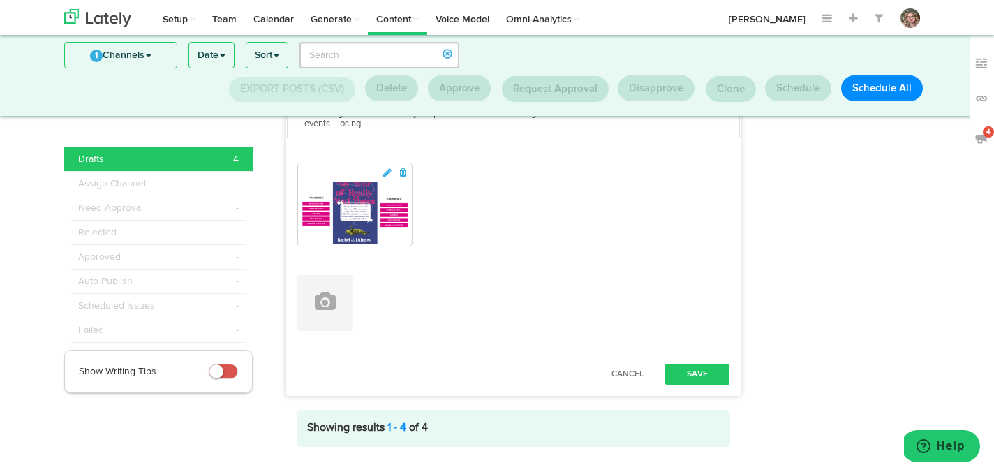
scroll to position [1496, 0]
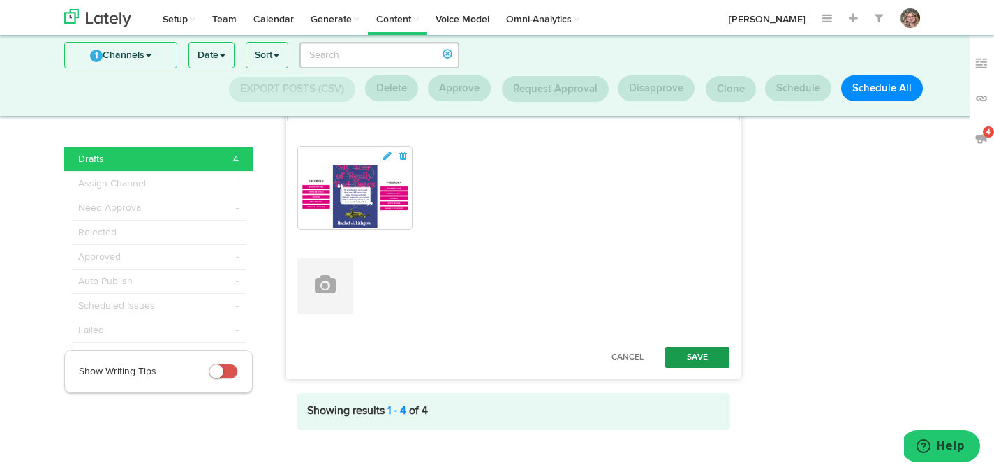
type textarea "[DATE] For anyone who’s ever gone on terrible date, a vulnerable memoir that ex…"
click at [679, 347] on button "Save" at bounding box center [697, 357] width 64 height 21
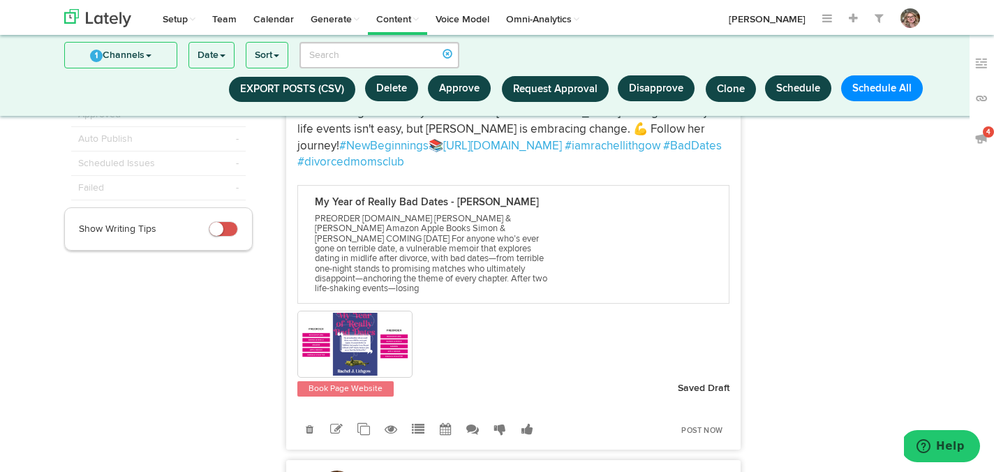
scroll to position [0, 0]
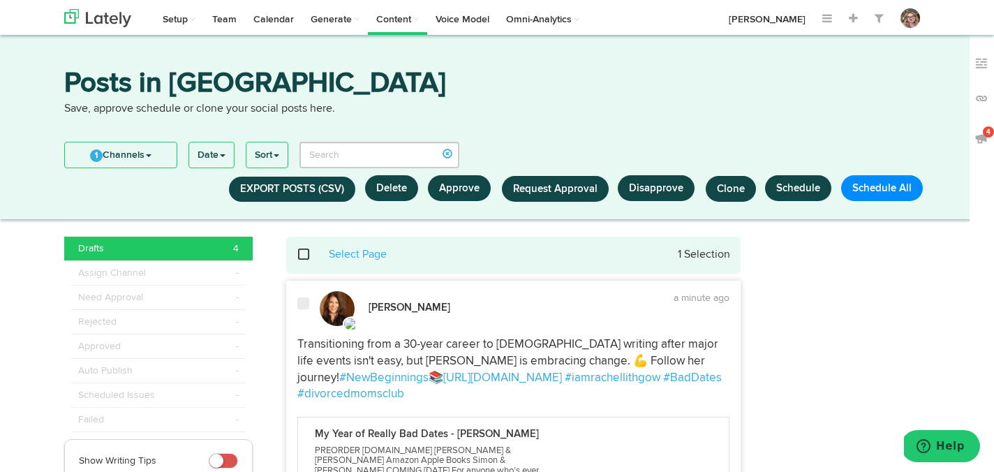
click at [302, 257] on span at bounding box center [311, 254] width 29 height 10
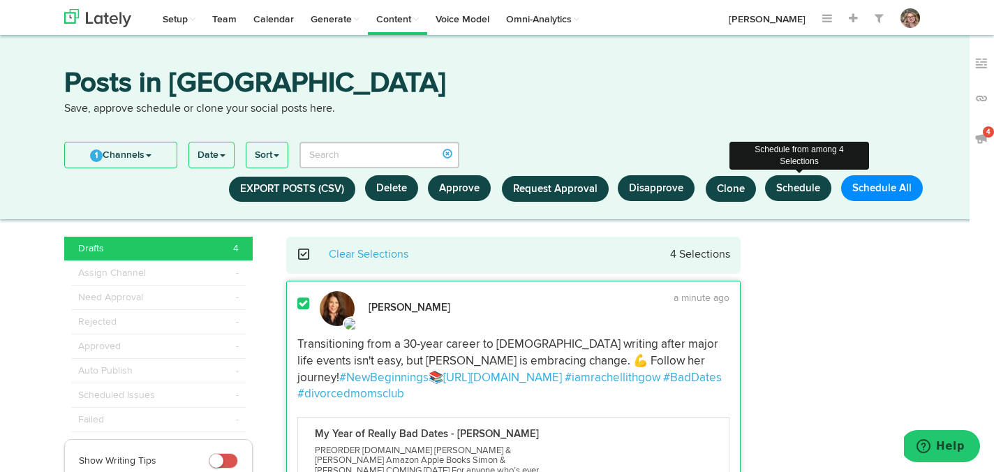
click at [786, 199] on button "Schedule" at bounding box center [798, 188] width 66 height 26
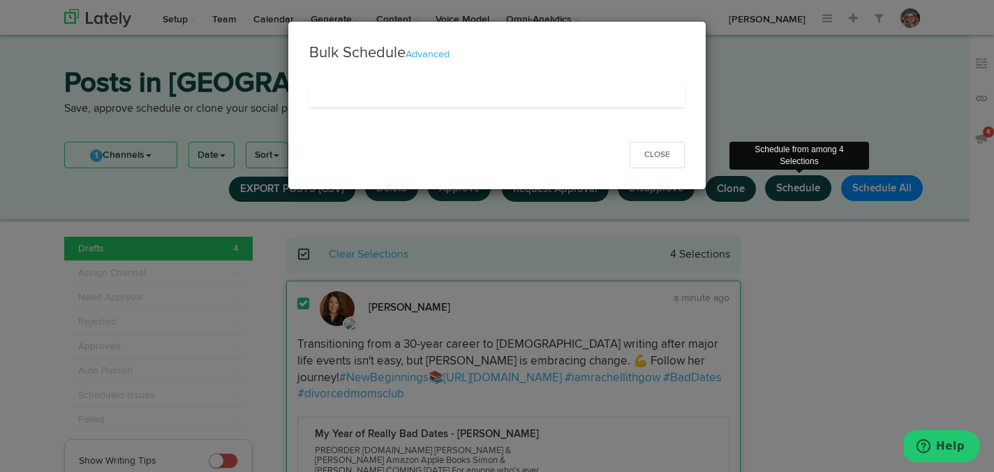
select select "11"
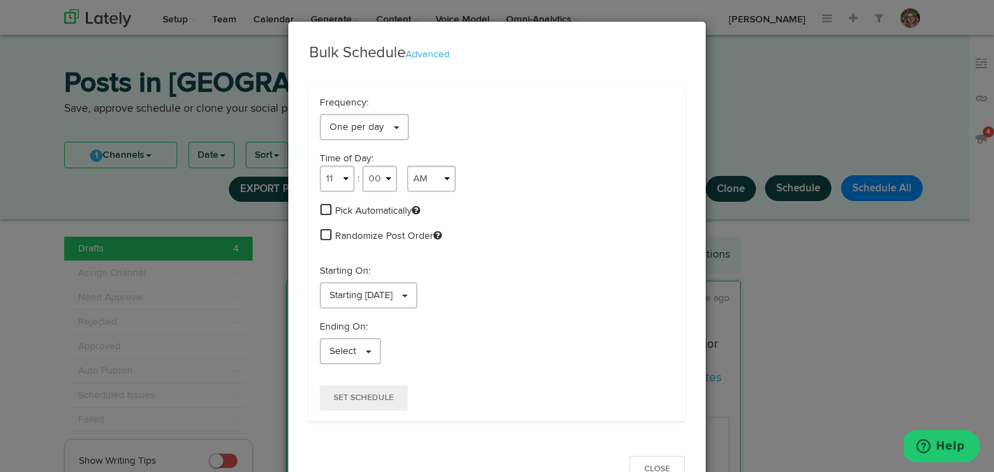
click at [326, 207] on span at bounding box center [326, 209] width 11 height 13
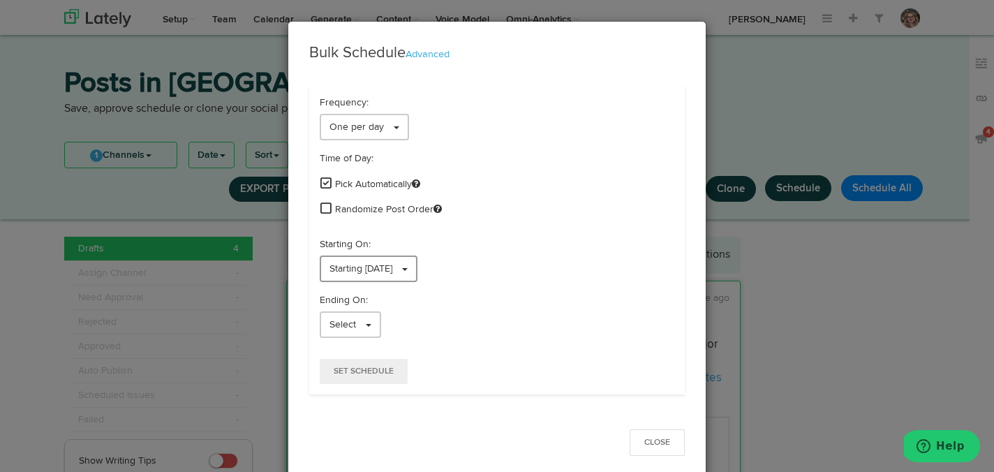
click at [329, 261] on link "Starting [DATE]" at bounding box center [369, 269] width 98 height 27
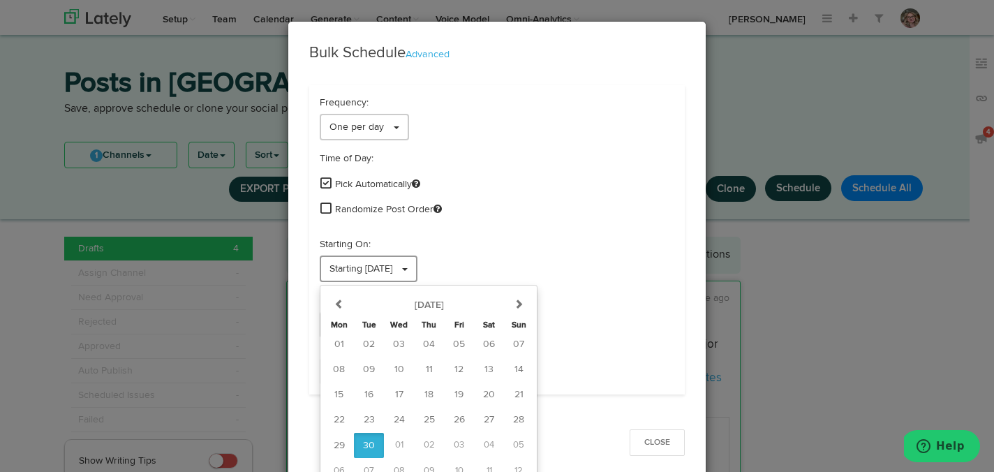
scroll to position [11, 0]
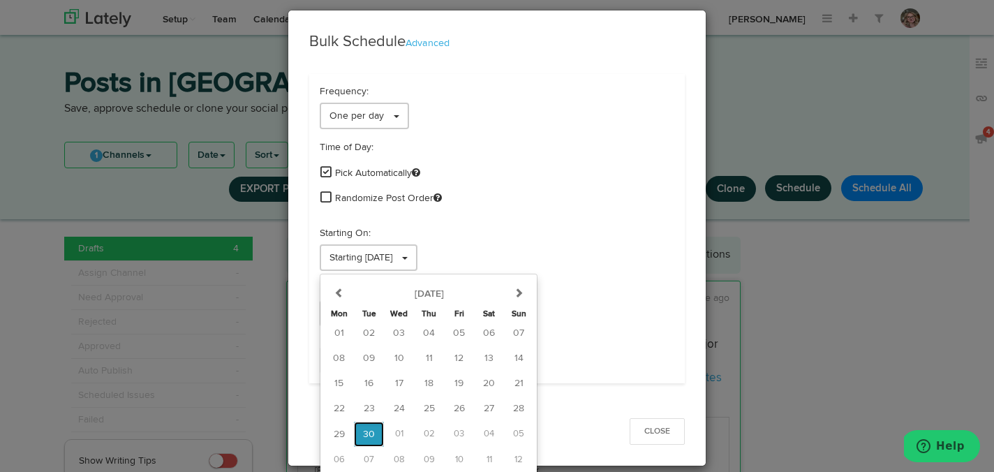
click at [363, 427] on button "30" at bounding box center [369, 434] width 30 height 25
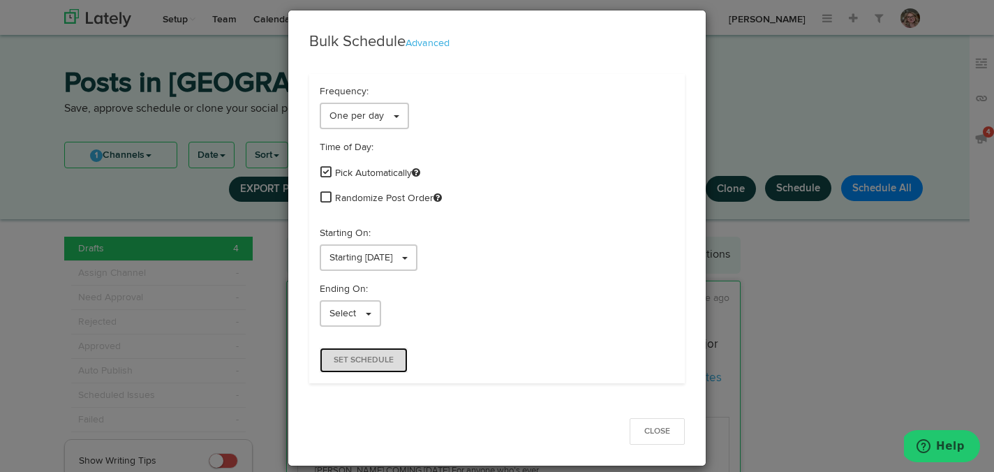
click at [354, 363] on span "Set Schedule" at bounding box center [364, 360] width 60 height 8
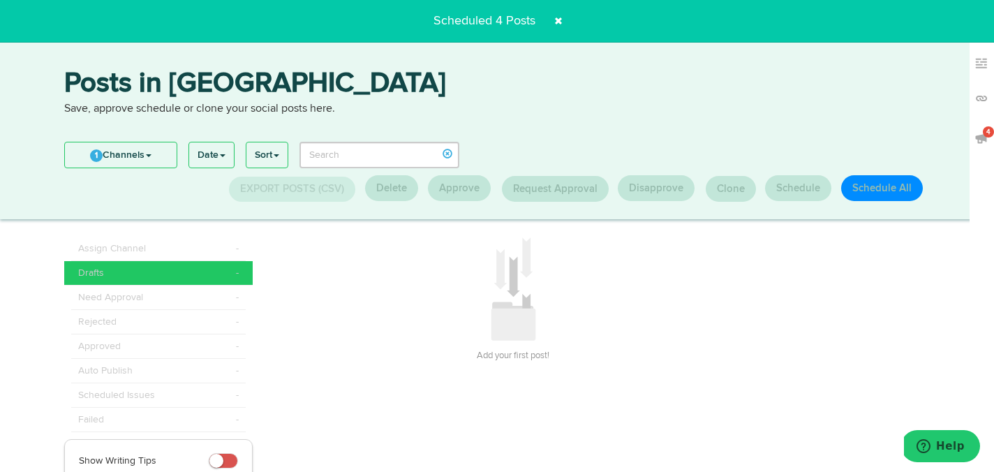
click at [561, 22] on span at bounding box center [558, 21] width 22 height 22
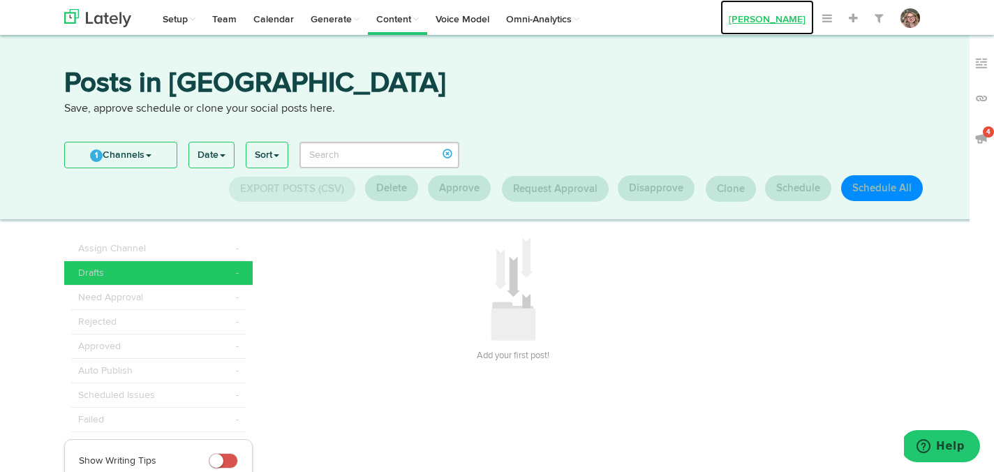
click at [761, 15] on link "[PERSON_NAME]" at bounding box center [768, 17] width 94 height 35
